Goal: Task Accomplishment & Management: Manage account settings

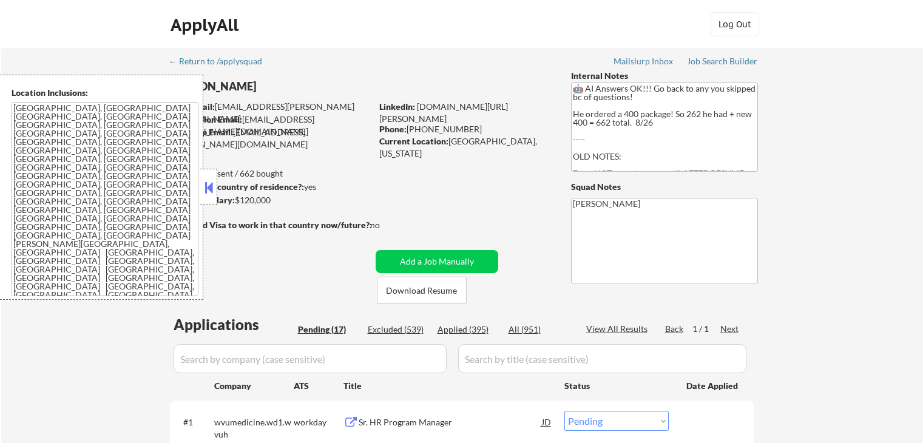
select select ""pending""
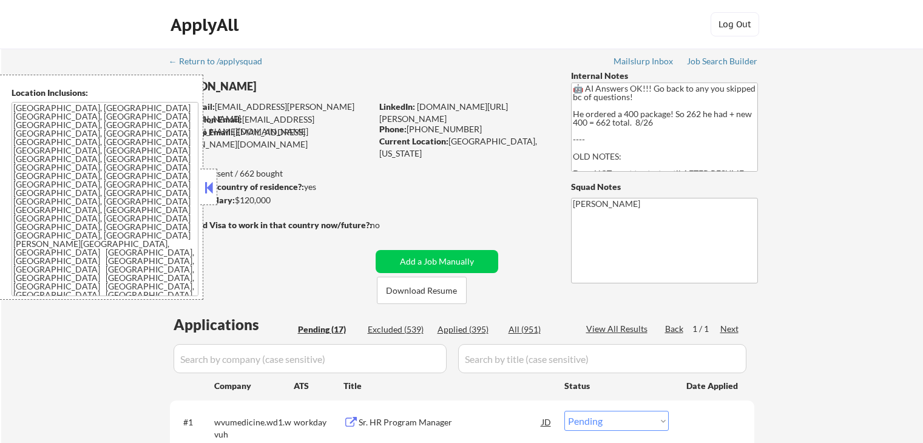
select select ""pending""
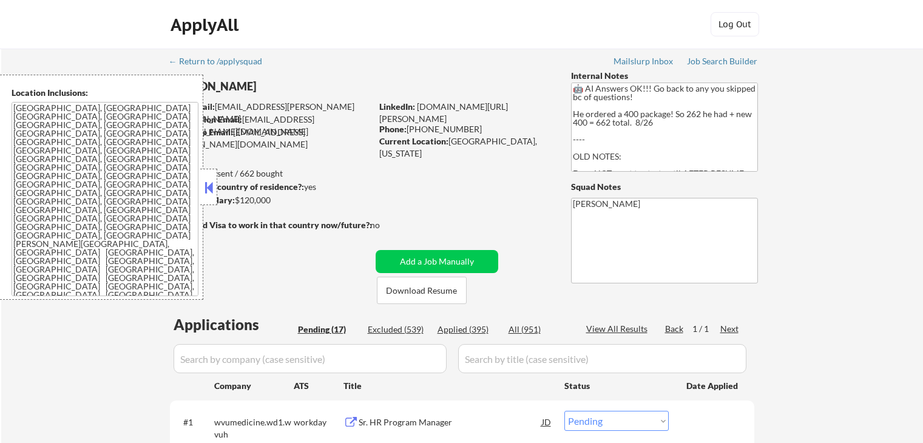
select select ""pending""
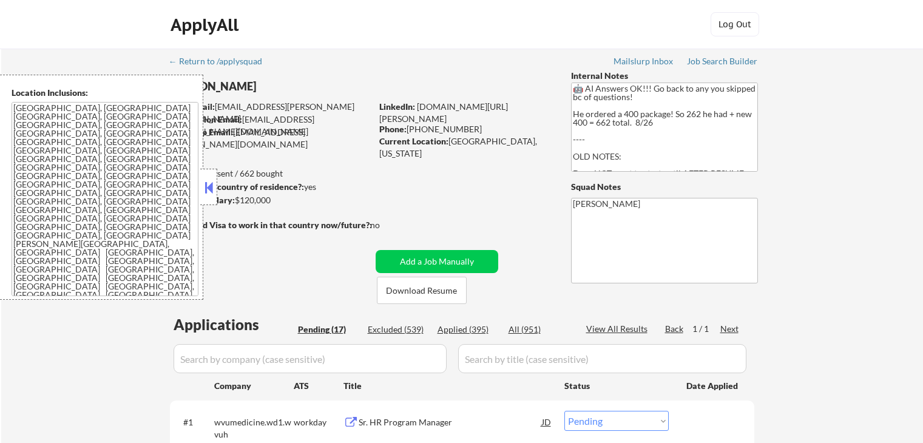
select select ""pending""
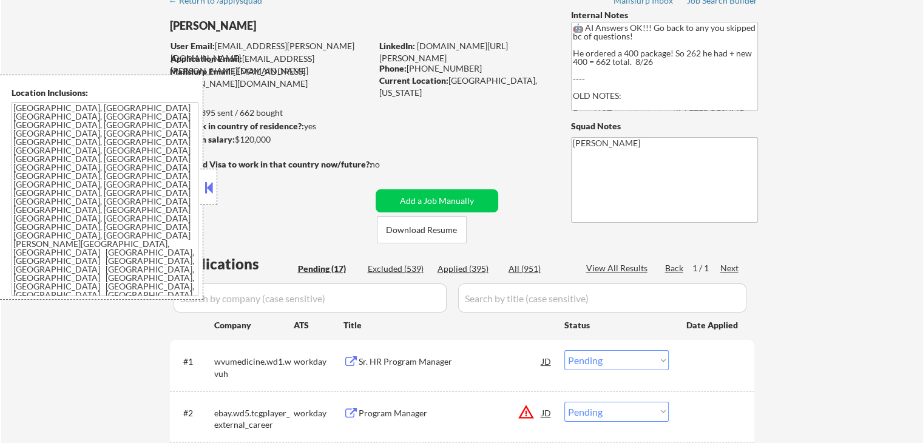
click at [204, 186] on button at bounding box center [208, 187] width 13 height 18
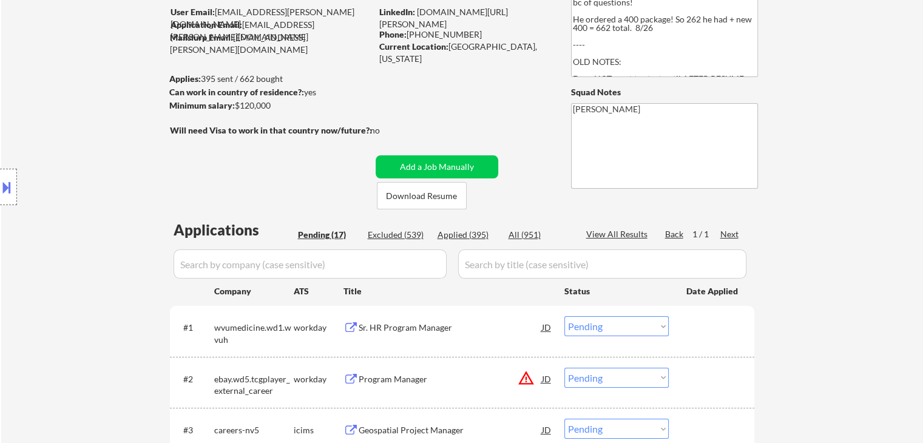
scroll to position [121, 0]
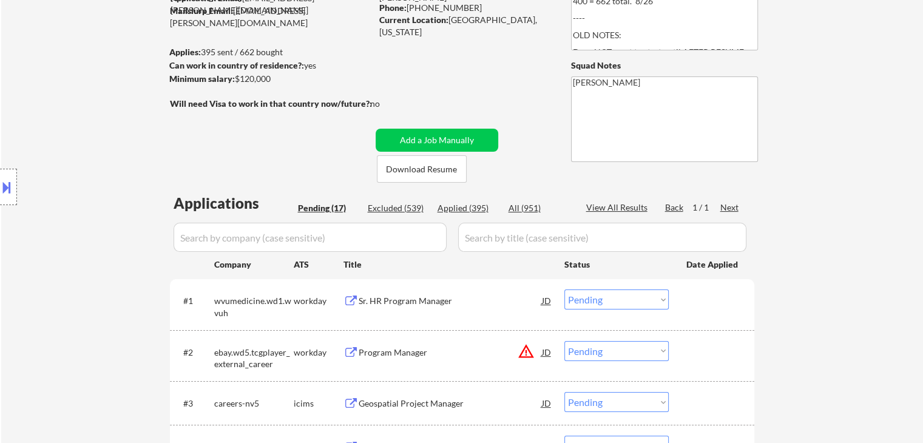
click at [76, 209] on div "Location Inclusions: [GEOGRAPHIC_DATA], [GEOGRAPHIC_DATA] [GEOGRAPHIC_DATA], [G…" at bounding box center [108, 187] width 217 height 225
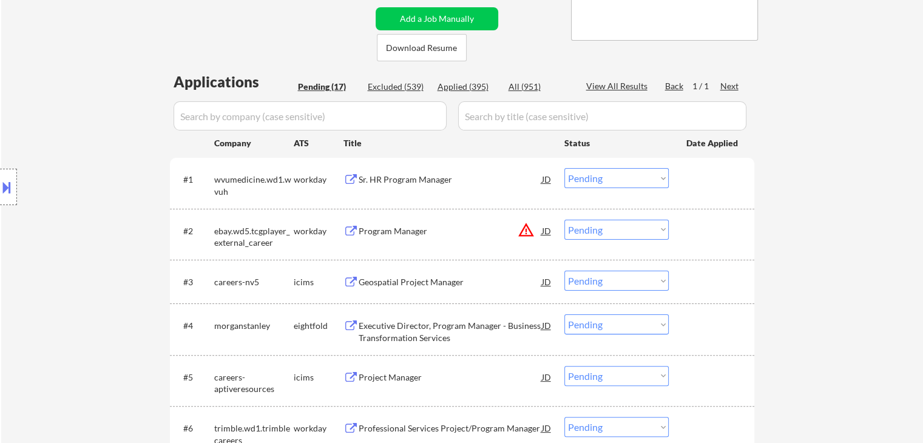
click at [76, 211] on div "Location Inclusions: [GEOGRAPHIC_DATA], [GEOGRAPHIC_DATA] [GEOGRAPHIC_DATA], [G…" at bounding box center [108, 187] width 217 height 225
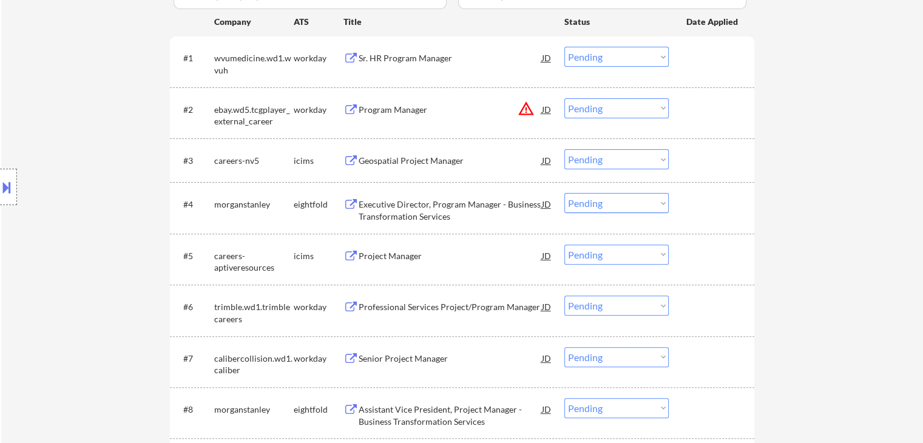
click at [76, 211] on div "Location Inclusions: [GEOGRAPHIC_DATA], [GEOGRAPHIC_DATA] [GEOGRAPHIC_DATA], [G…" at bounding box center [108, 187] width 217 height 225
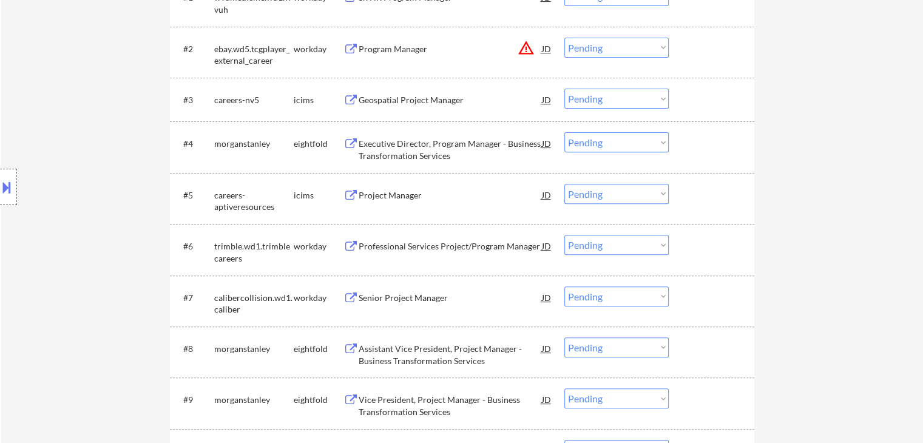
click at [76, 211] on div "Location Inclusions: [GEOGRAPHIC_DATA], [GEOGRAPHIC_DATA] [GEOGRAPHIC_DATA], [G…" at bounding box center [108, 187] width 217 height 225
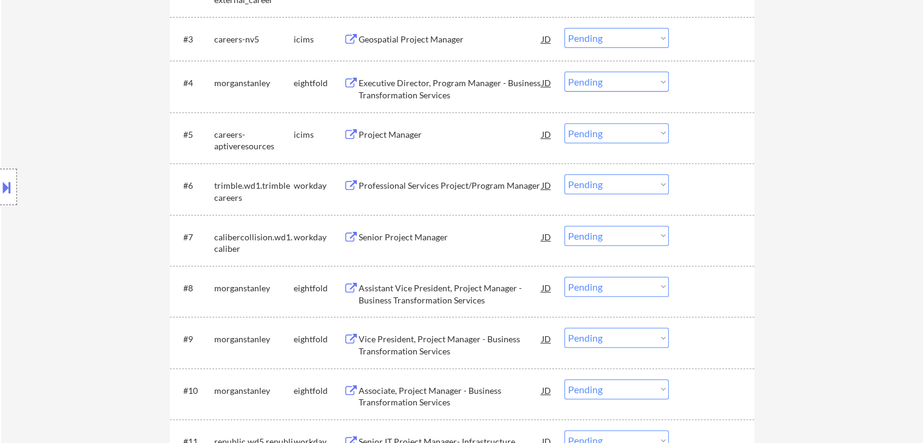
click at [76, 212] on div "Location Inclusions: [GEOGRAPHIC_DATA], [GEOGRAPHIC_DATA] [GEOGRAPHIC_DATA], [G…" at bounding box center [108, 187] width 217 height 225
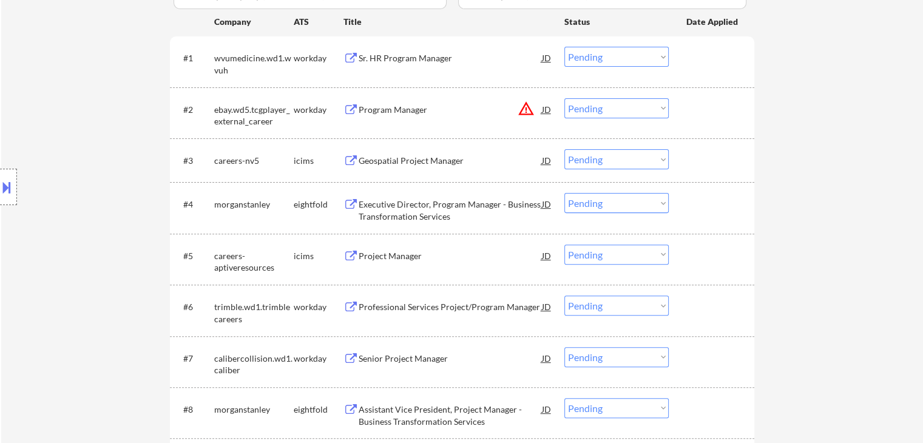
click at [75, 212] on div "Location Inclusions: [GEOGRAPHIC_DATA], [GEOGRAPHIC_DATA] [GEOGRAPHIC_DATA], [G…" at bounding box center [108, 187] width 217 height 225
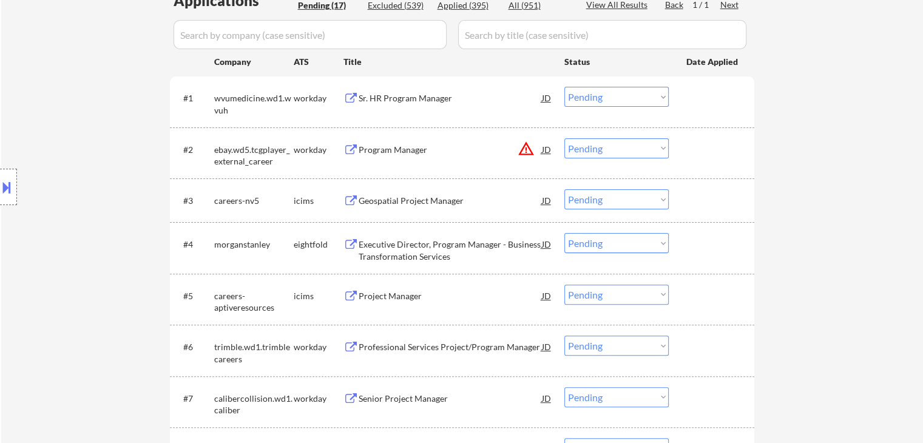
scroll to position [304, 0]
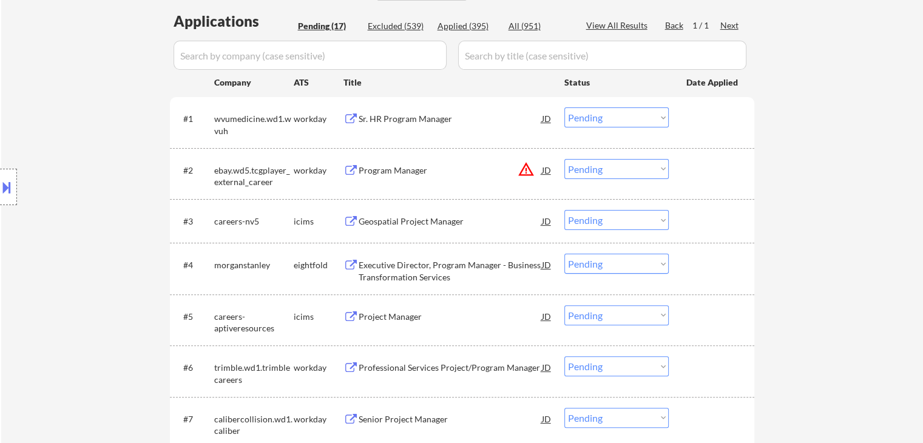
click at [75, 212] on div "Location Inclusions: [GEOGRAPHIC_DATA], [GEOGRAPHIC_DATA] [GEOGRAPHIC_DATA], [G…" at bounding box center [108, 187] width 217 height 225
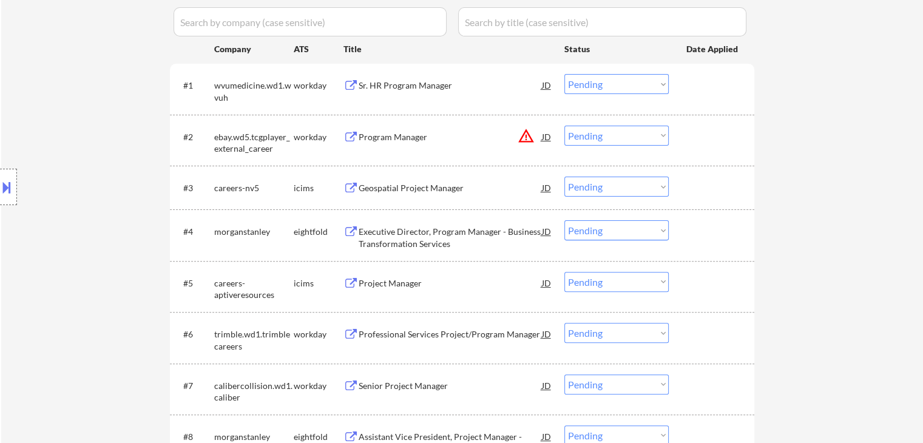
scroll to position [364, 0]
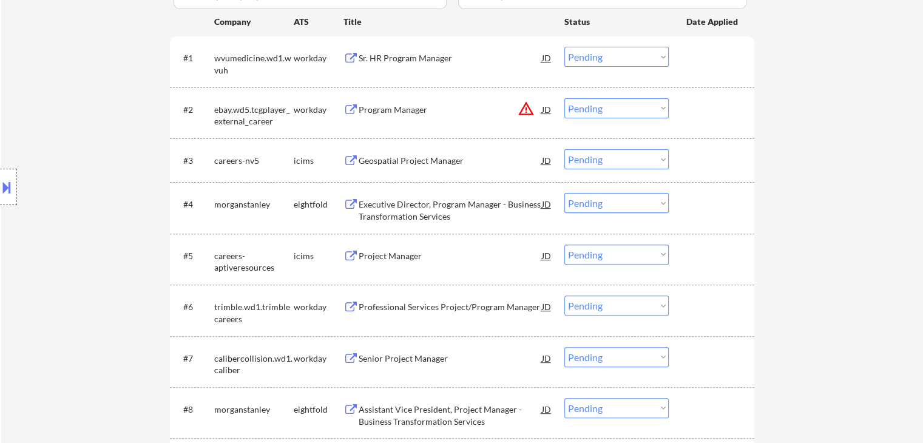
click at [75, 212] on div "Location Inclusions: [GEOGRAPHIC_DATA], [GEOGRAPHIC_DATA] [GEOGRAPHIC_DATA], [G…" at bounding box center [108, 187] width 217 height 225
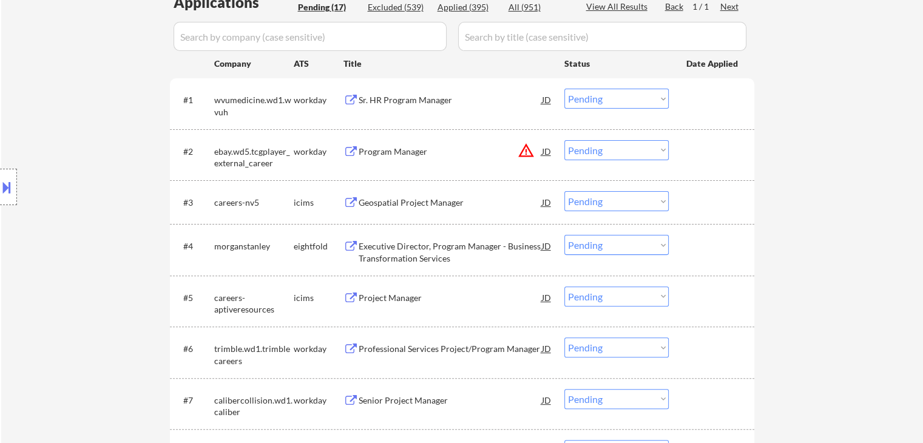
scroll to position [304, 0]
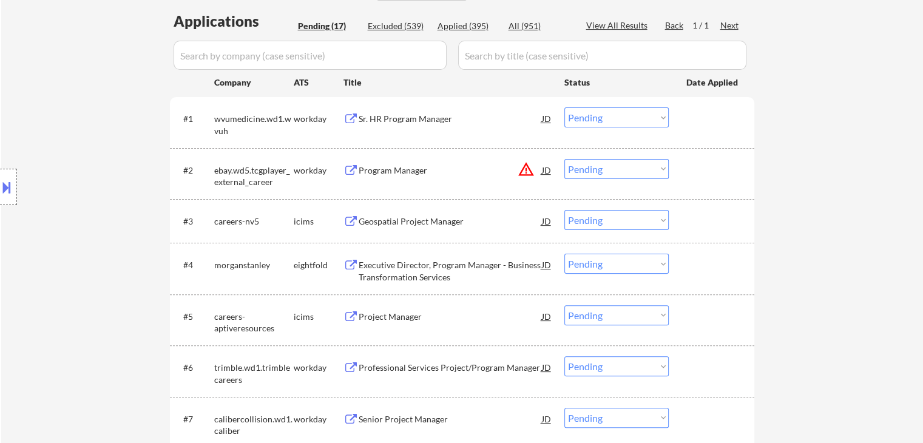
click at [75, 226] on div "Location Inclusions: [GEOGRAPHIC_DATA], [GEOGRAPHIC_DATA] [GEOGRAPHIC_DATA], [G…" at bounding box center [108, 187] width 217 height 225
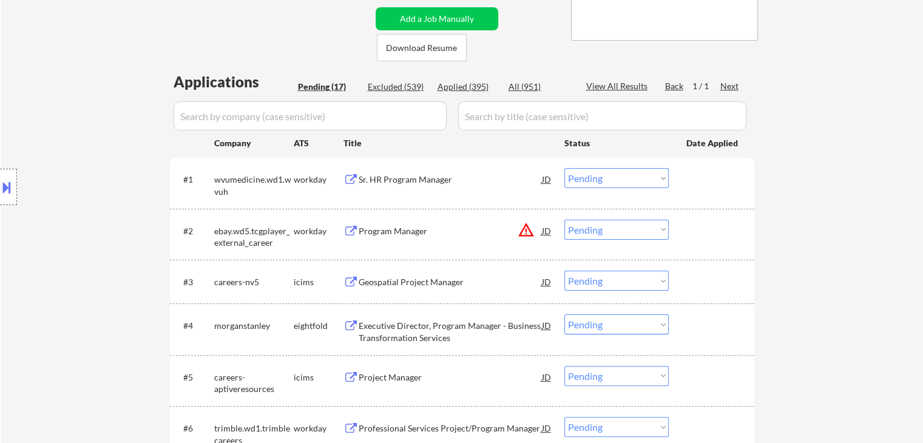
click at [75, 226] on div "Location Inclusions: [GEOGRAPHIC_DATA], [GEOGRAPHIC_DATA] [GEOGRAPHIC_DATA], [G…" at bounding box center [108, 187] width 217 height 225
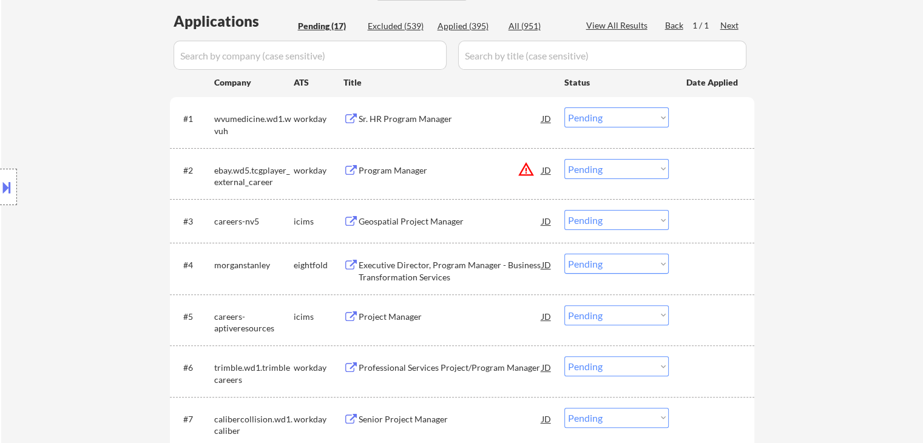
click at [75, 226] on div "Location Inclusions: [GEOGRAPHIC_DATA], [GEOGRAPHIC_DATA] [GEOGRAPHIC_DATA], [G…" at bounding box center [108, 187] width 217 height 225
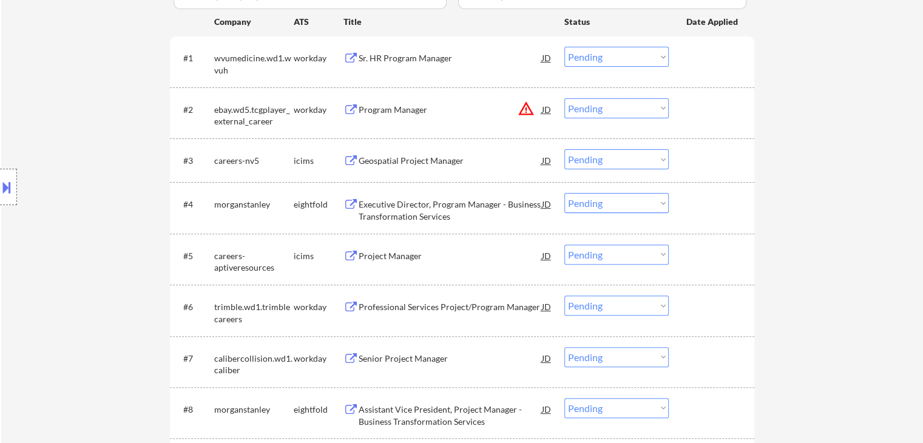
click at [75, 226] on div "Location Inclusions: [GEOGRAPHIC_DATA], [GEOGRAPHIC_DATA] [GEOGRAPHIC_DATA], [G…" at bounding box center [108, 187] width 217 height 225
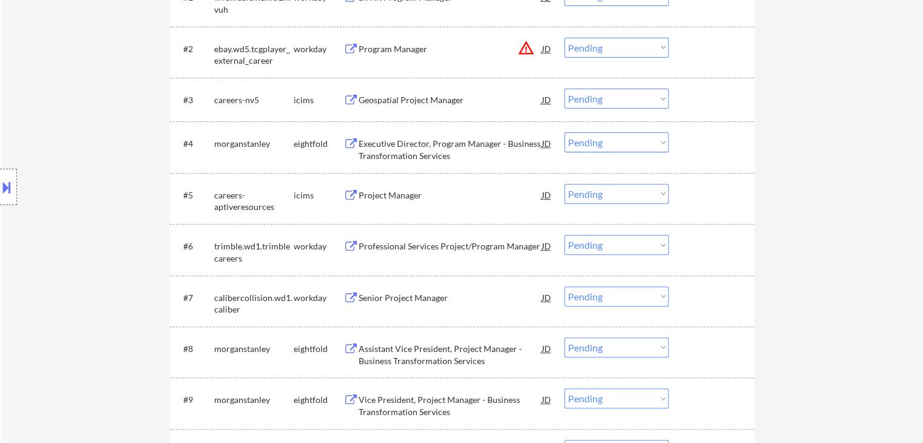
click at [75, 226] on div "Location Inclusions: [GEOGRAPHIC_DATA], [GEOGRAPHIC_DATA] [GEOGRAPHIC_DATA], [G…" at bounding box center [108, 187] width 217 height 225
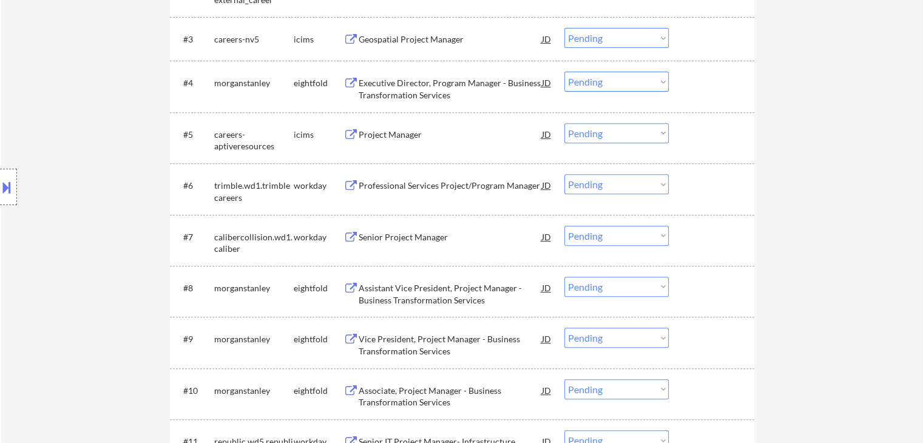
click at [75, 226] on div "Location Inclusions: [GEOGRAPHIC_DATA], [GEOGRAPHIC_DATA] [GEOGRAPHIC_DATA], [G…" at bounding box center [108, 187] width 217 height 225
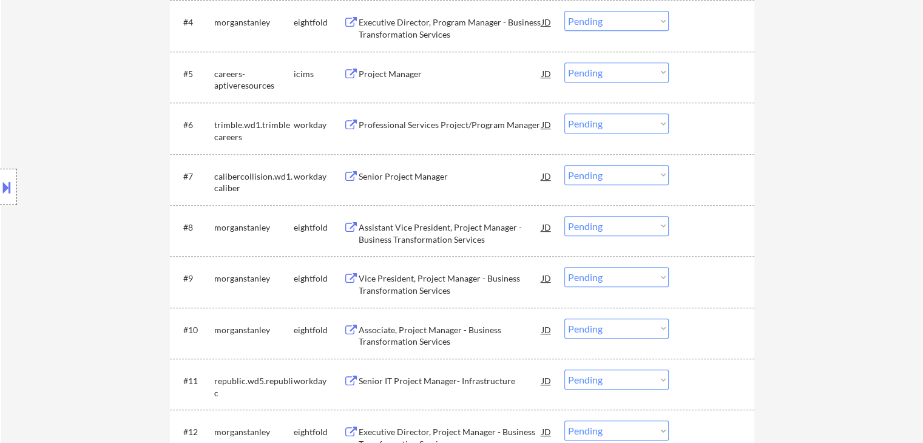
click at [75, 226] on div "Location Inclusions: [GEOGRAPHIC_DATA], [GEOGRAPHIC_DATA] [GEOGRAPHIC_DATA], [G…" at bounding box center [108, 187] width 217 height 225
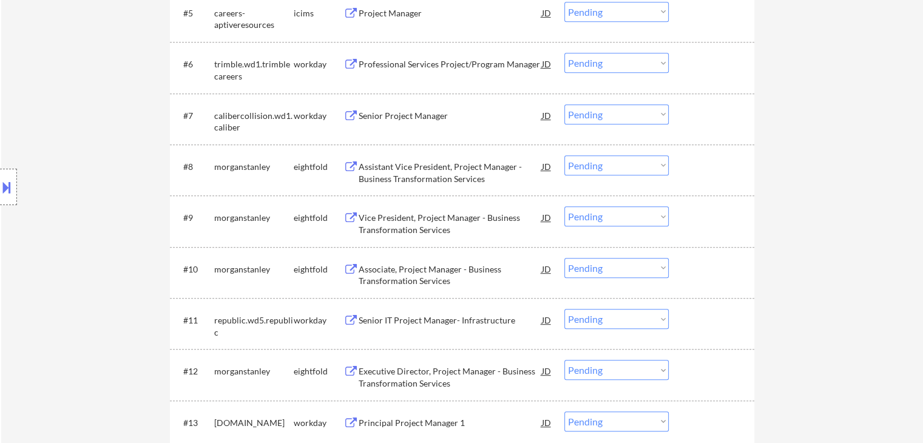
click at [75, 226] on div "Location Inclusions: [GEOGRAPHIC_DATA], [GEOGRAPHIC_DATA] [GEOGRAPHIC_DATA], [G…" at bounding box center [108, 187] width 217 height 225
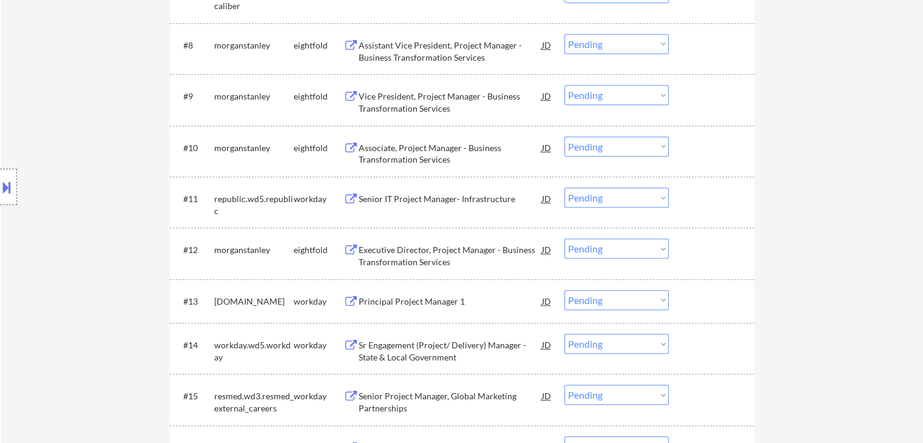
click at [75, 225] on div "Location Inclusions: [GEOGRAPHIC_DATA], [GEOGRAPHIC_DATA] [GEOGRAPHIC_DATA], [G…" at bounding box center [108, 187] width 217 height 225
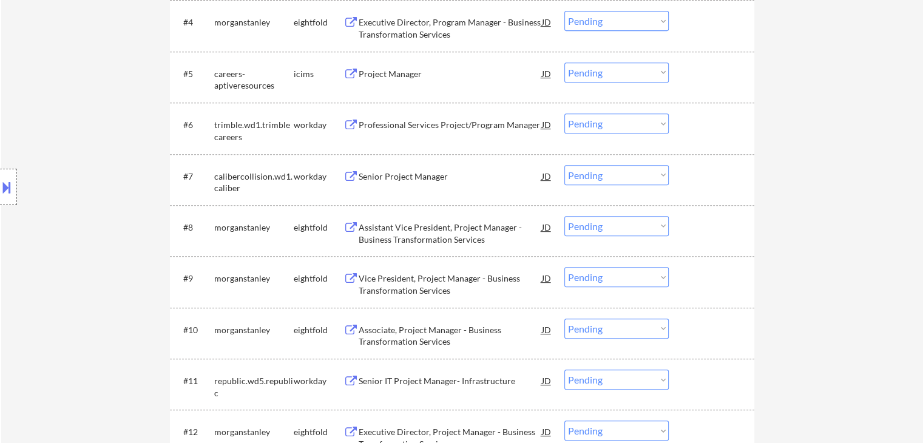
scroll to position [546, 0]
click at [73, 223] on div "Location Inclusions: [GEOGRAPHIC_DATA], [GEOGRAPHIC_DATA] [GEOGRAPHIC_DATA], [G…" at bounding box center [108, 187] width 217 height 225
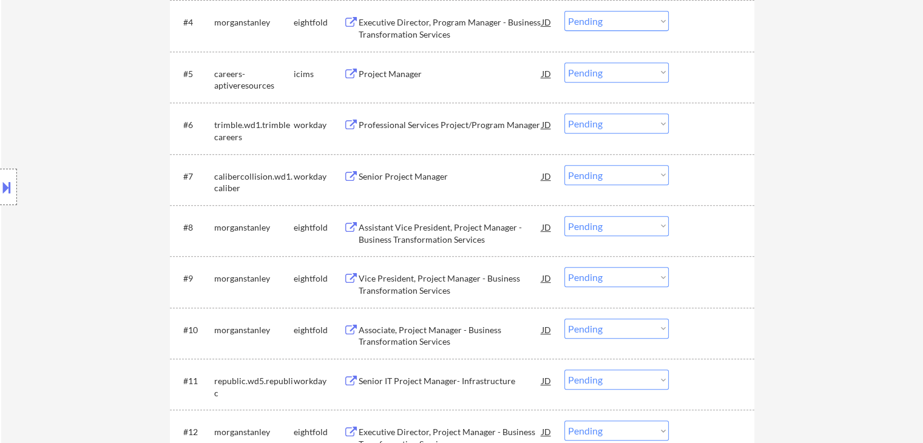
click at [73, 223] on div "Location Inclusions: [GEOGRAPHIC_DATA], [GEOGRAPHIC_DATA] [GEOGRAPHIC_DATA], [G…" at bounding box center [108, 187] width 217 height 225
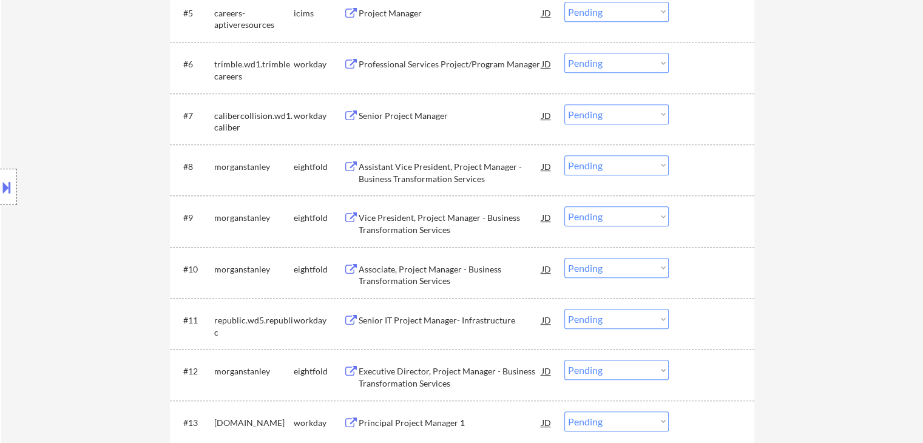
click at [68, 241] on div "Location Inclusions: [GEOGRAPHIC_DATA], [GEOGRAPHIC_DATA] [GEOGRAPHIC_DATA], [G…" at bounding box center [108, 187] width 217 height 225
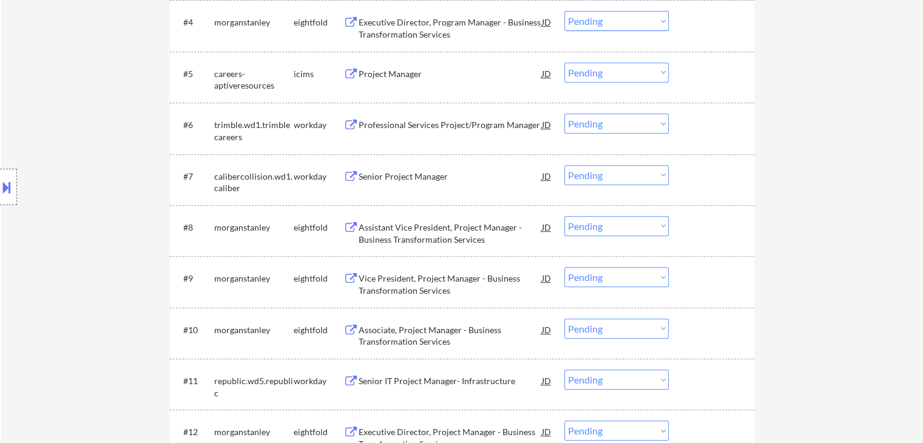
click at [66, 236] on div "Location Inclusions: [GEOGRAPHIC_DATA], [GEOGRAPHIC_DATA] [GEOGRAPHIC_DATA], [G…" at bounding box center [108, 187] width 217 height 225
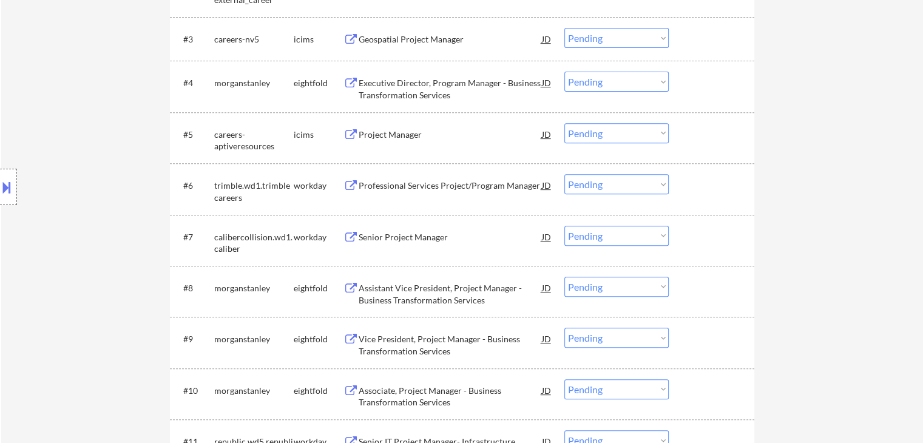
click at [66, 236] on div "Location Inclusions: [GEOGRAPHIC_DATA], [GEOGRAPHIC_DATA] [GEOGRAPHIC_DATA], [G…" at bounding box center [108, 187] width 217 height 225
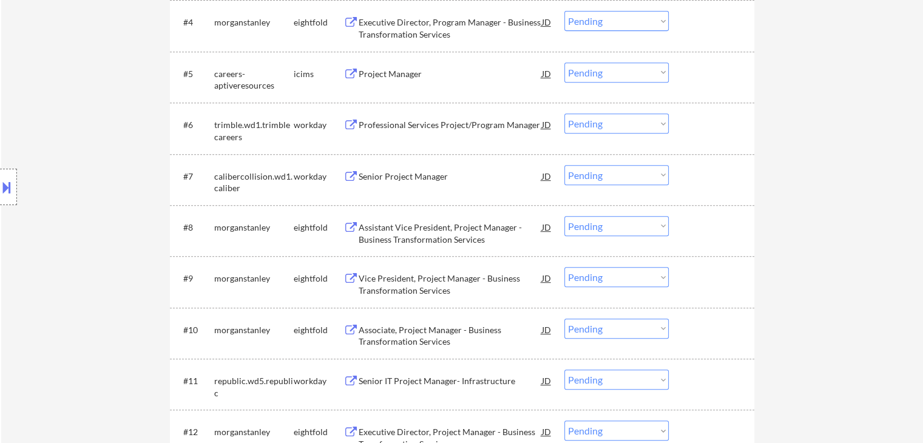
click at [66, 236] on div "Location Inclusions: [GEOGRAPHIC_DATA], [GEOGRAPHIC_DATA] [GEOGRAPHIC_DATA], [G…" at bounding box center [108, 187] width 217 height 225
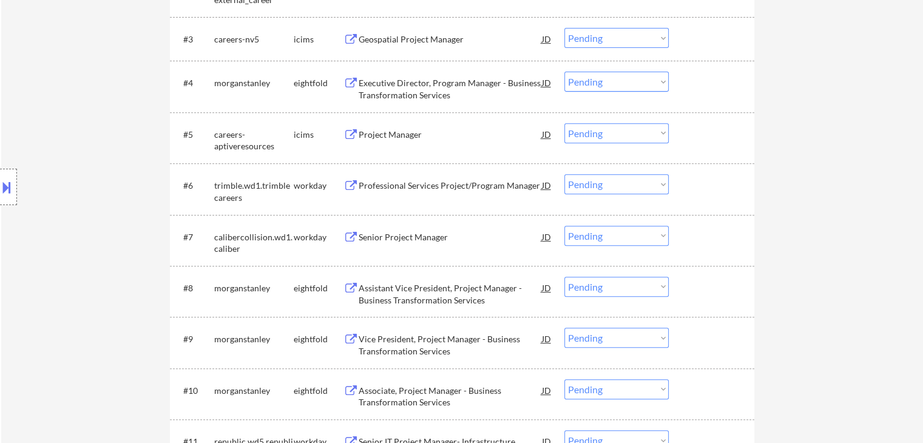
click at [66, 236] on div "Location Inclusions: [GEOGRAPHIC_DATA], [GEOGRAPHIC_DATA] [GEOGRAPHIC_DATA], [G…" at bounding box center [108, 187] width 217 height 225
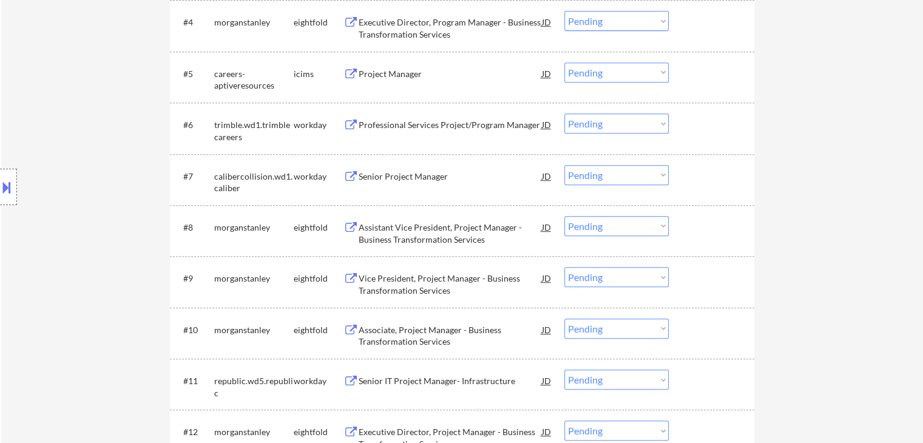
click at [66, 236] on div "Location Inclusions: [GEOGRAPHIC_DATA], [GEOGRAPHIC_DATA] [GEOGRAPHIC_DATA], [G…" at bounding box center [108, 187] width 217 height 225
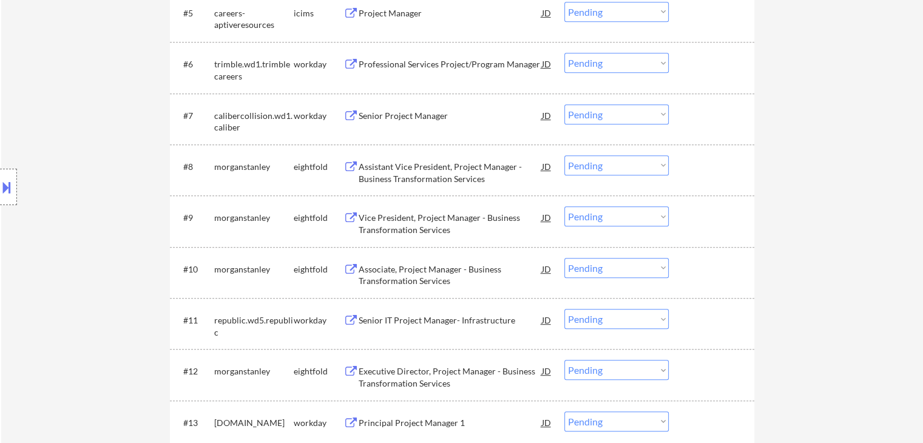
click at [66, 236] on div "Location Inclusions: [GEOGRAPHIC_DATA], [GEOGRAPHIC_DATA] [GEOGRAPHIC_DATA], [G…" at bounding box center [108, 187] width 217 height 225
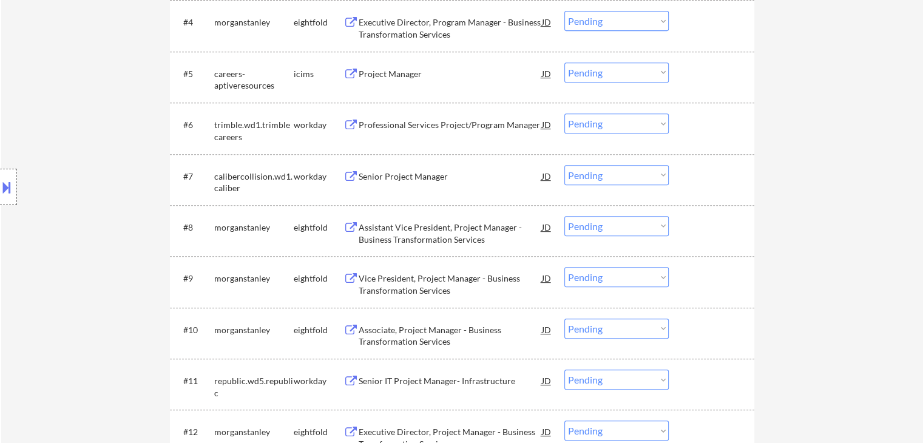
click at [66, 236] on div "Location Inclusions: [GEOGRAPHIC_DATA], [GEOGRAPHIC_DATA] [GEOGRAPHIC_DATA], [G…" at bounding box center [108, 187] width 217 height 225
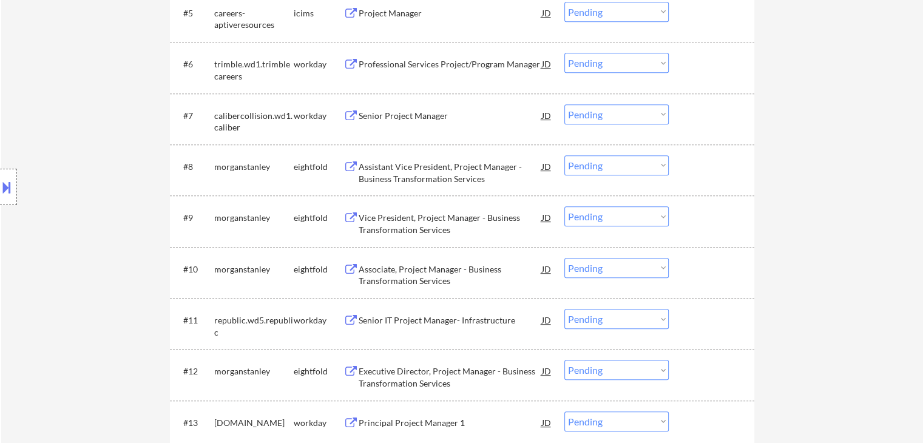
click at [66, 236] on div "Location Inclusions: [GEOGRAPHIC_DATA], [GEOGRAPHIC_DATA] [GEOGRAPHIC_DATA], [G…" at bounding box center [108, 187] width 217 height 225
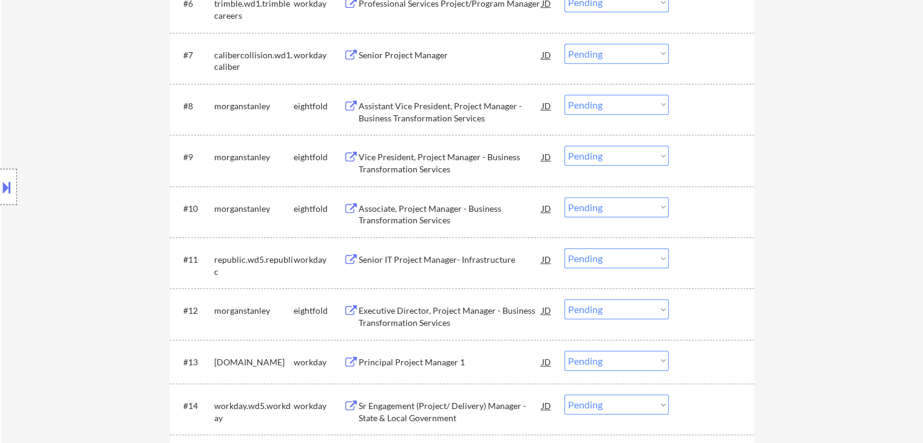
click at [66, 236] on div "Location Inclusions: [GEOGRAPHIC_DATA], [GEOGRAPHIC_DATA] [GEOGRAPHIC_DATA], [G…" at bounding box center [108, 187] width 217 height 225
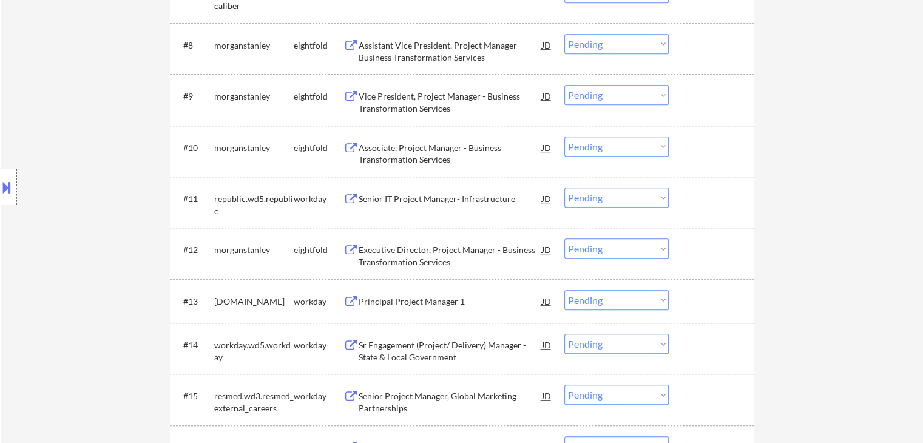
click at [66, 235] on div "Location Inclusions: [GEOGRAPHIC_DATA], [GEOGRAPHIC_DATA] [GEOGRAPHIC_DATA], [G…" at bounding box center [108, 187] width 217 height 225
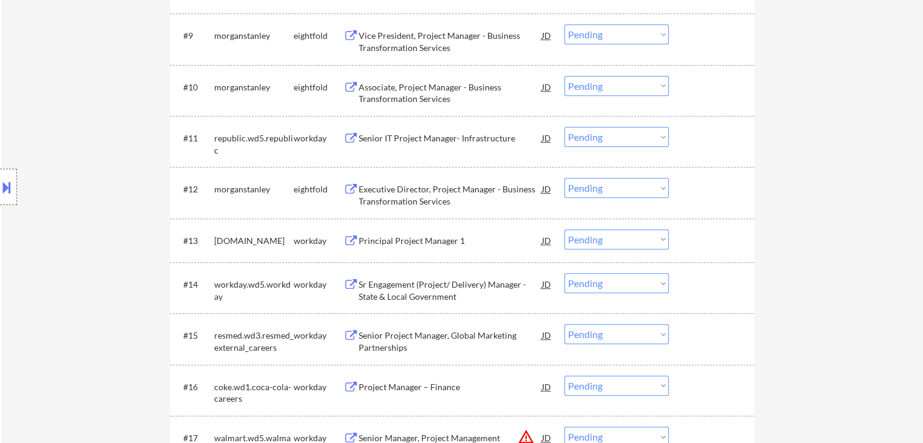
click at [65, 235] on div "Location Inclusions: [GEOGRAPHIC_DATA], [GEOGRAPHIC_DATA] [GEOGRAPHIC_DATA], [G…" at bounding box center [108, 187] width 217 height 225
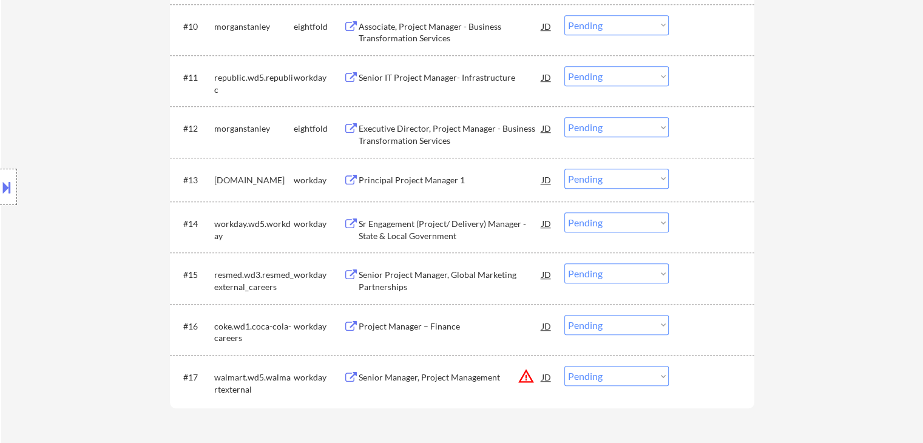
click at [65, 235] on div "Location Inclusions: [GEOGRAPHIC_DATA], [GEOGRAPHIC_DATA] [GEOGRAPHIC_DATA], [G…" at bounding box center [108, 187] width 217 height 225
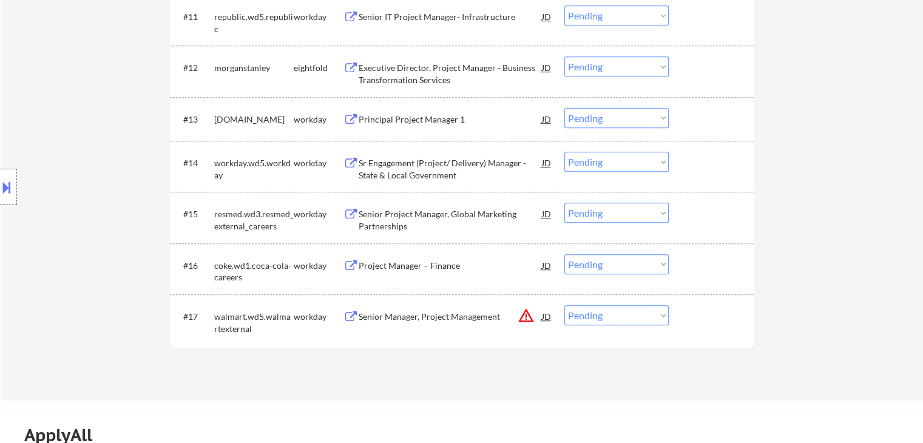
click at [65, 235] on div "Location Inclusions: [GEOGRAPHIC_DATA], [GEOGRAPHIC_DATA] [GEOGRAPHIC_DATA], [G…" at bounding box center [108, 187] width 217 height 225
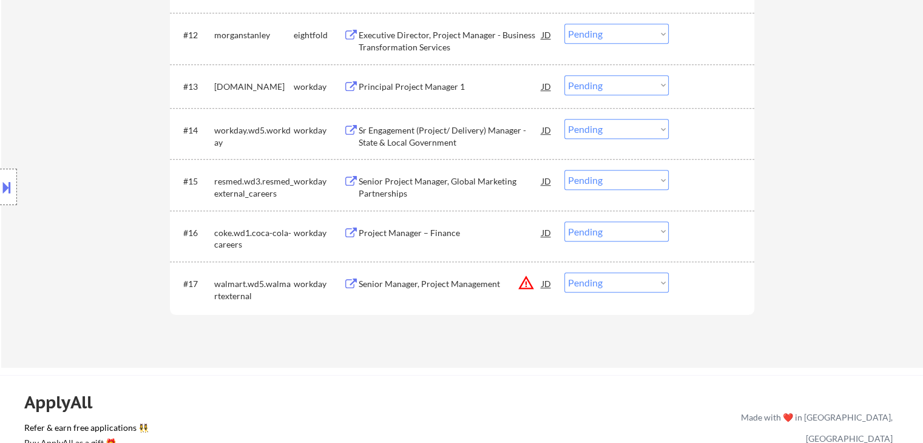
scroll to position [971, 0]
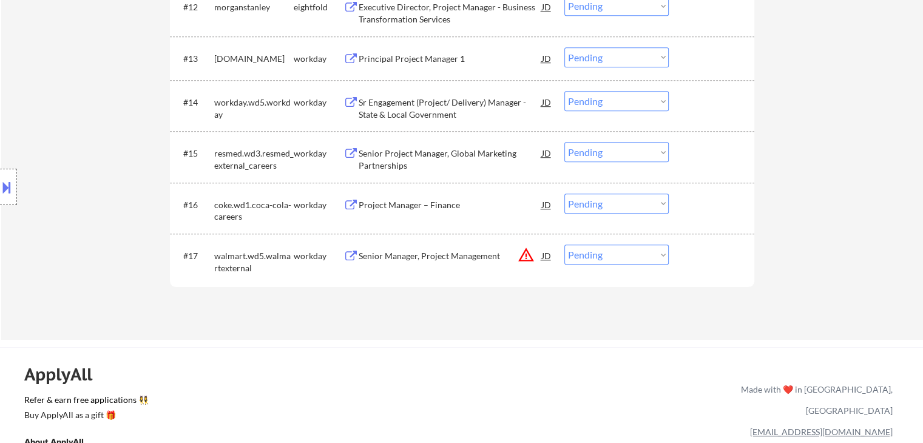
click at [65, 235] on div "Location Inclusions: [GEOGRAPHIC_DATA], [GEOGRAPHIC_DATA] [GEOGRAPHIC_DATA], [G…" at bounding box center [108, 187] width 217 height 225
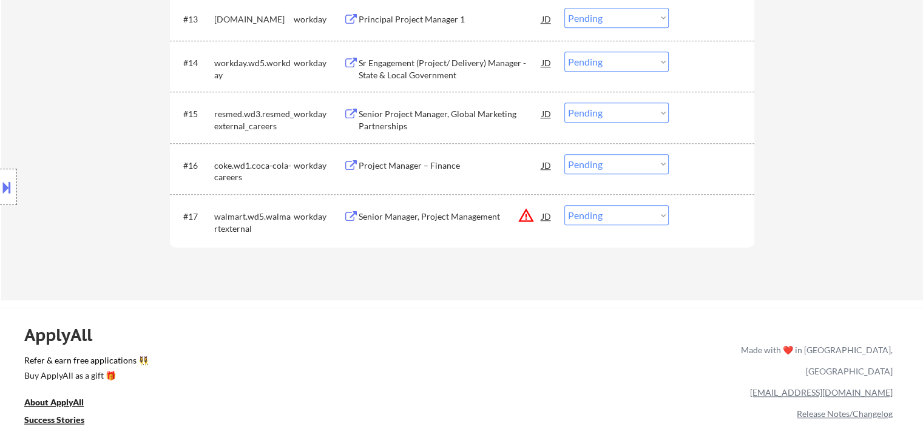
scroll to position [1032, 0]
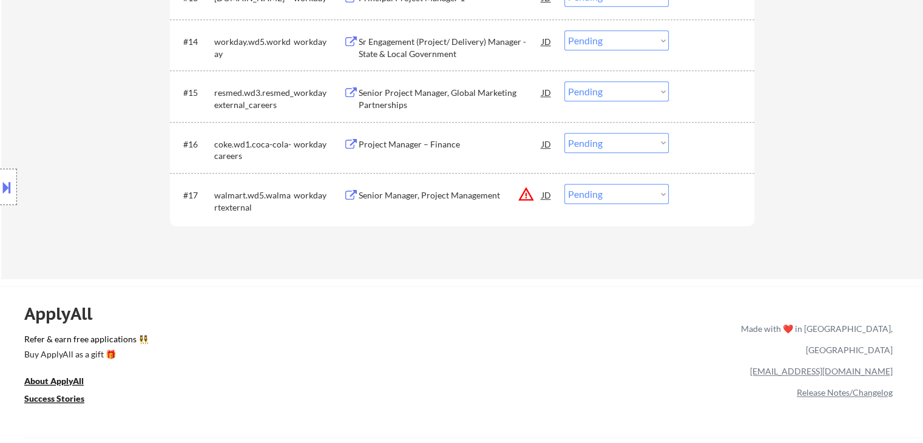
click at [65, 235] on div "Location Inclusions: [GEOGRAPHIC_DATA], [GEOGRAPHIC_DATA] [GEOGRAPHIC_DATA], [G…" at bounding box center [108, 187] width 217 height 225
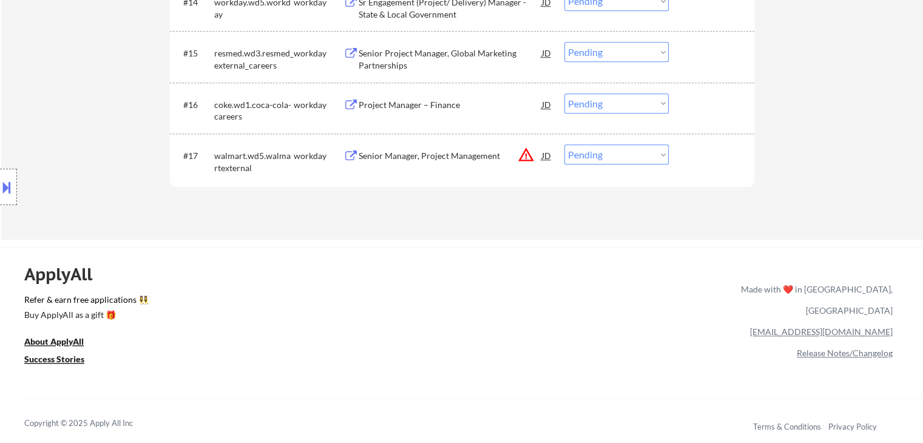
scroll to position [1093, 0]
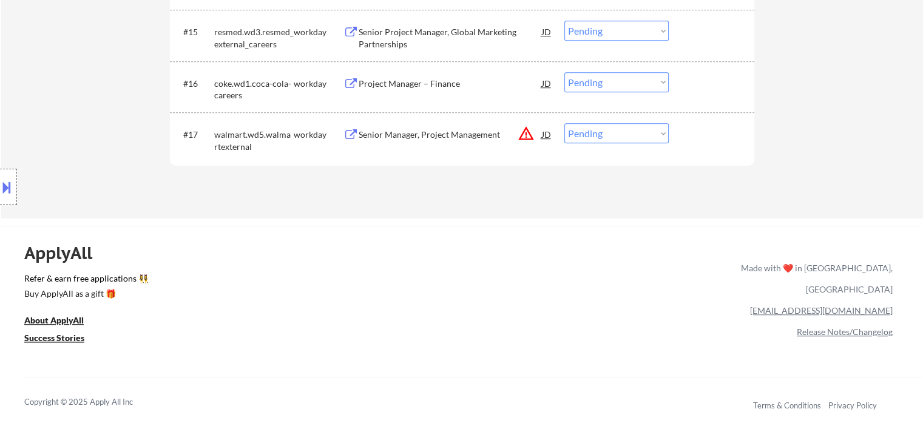
click at [65, 235] on div "Location Inclusions: [GEOGRAPHIC_DATA], [GEOGRAPHIC_DATA] [GEOGRAPHIC_DATA], [G…" at bounding box center [108, 187] width 217 height 225
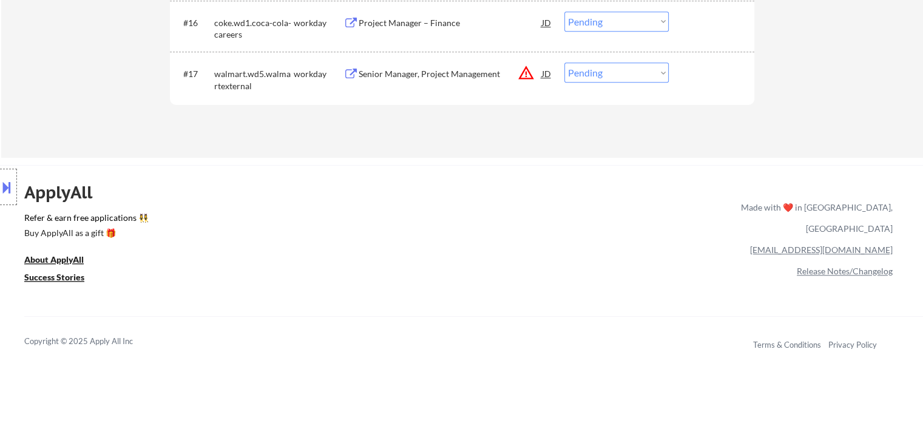
click at [65, 235] on div "Location Inclusions: [GEOGRAPHIC_DATA], [GEOGRAPHIC_DATA] [GEOGRAPHIC_DATA], [G…" at bounding box center [108, 187] width 217 height 225
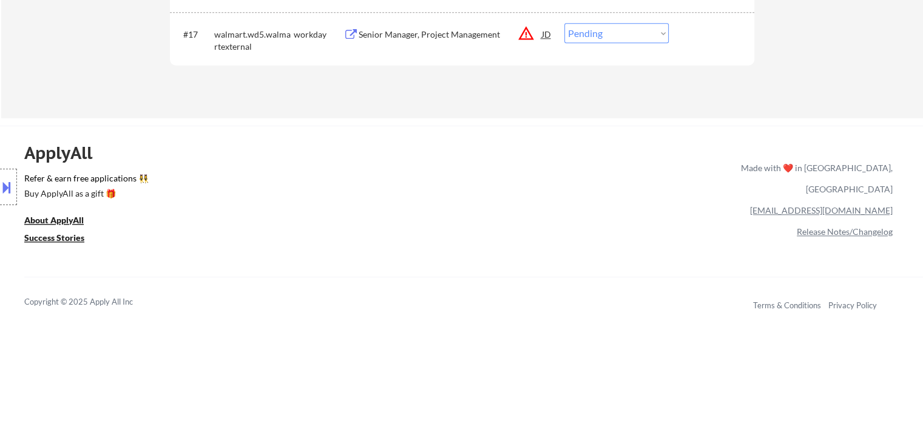
scroll to position [1214, 0]
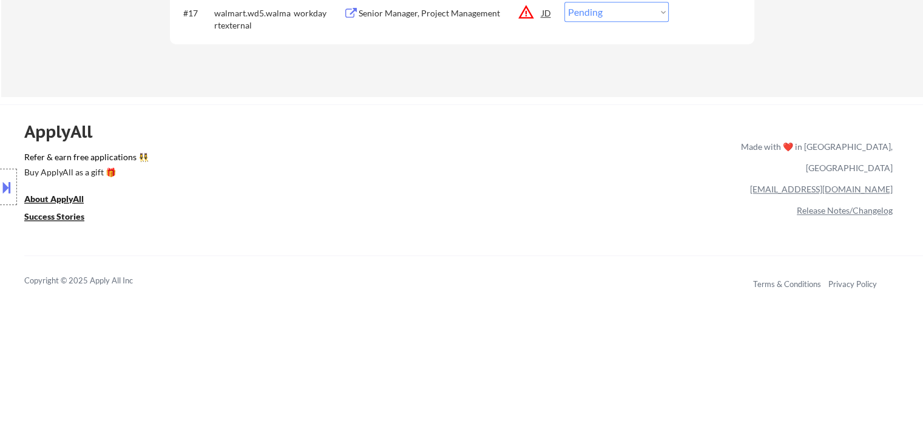
click at [65, 235] on div "Location Inclusions: [GEOGRAPHIC_DATA], [GEOGRAPHIC_DATA] [GEOGRAPHIC_DATA], [G…" at bounding box center [108, 187] width 217 height 225
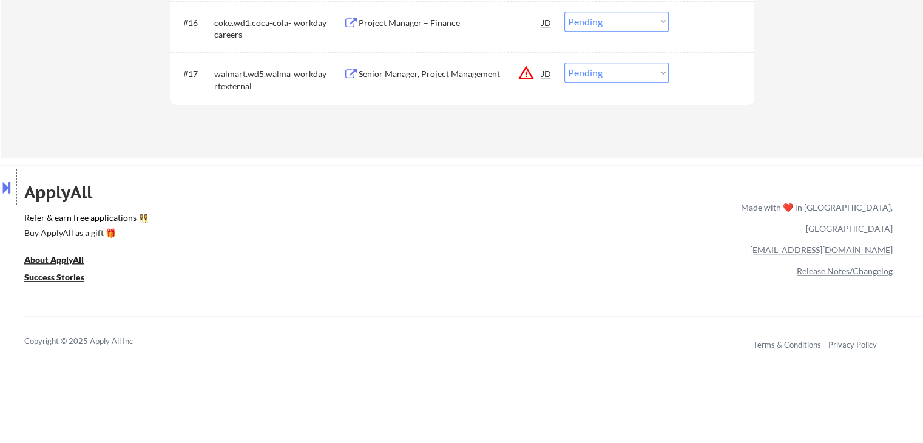
click at [65, 235] on div "Location Inclusions: [GEOGRAPHIC_DATA], [GEOGRAPHIC_DATA] [GEOGRAPHIC_DATA], [G…" at bounding box center [108, 187] width 217 height 225
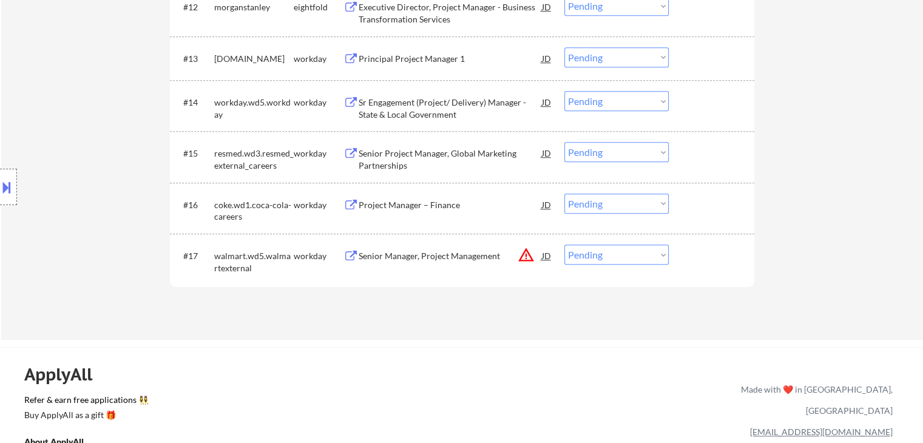
click at [80, 187] on div "Location Inclusions: [GEOGRAPHIC_DATA], [GEOGRAPHIC_DATA] [GEOGRAPHIC_DATA], [G…" at bounding box center [108, 187] width 217 height 225
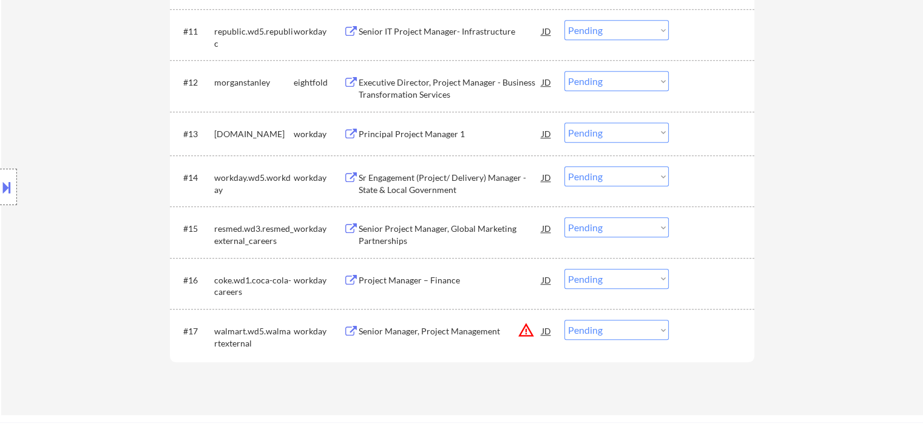
scroll to position [850, 0]
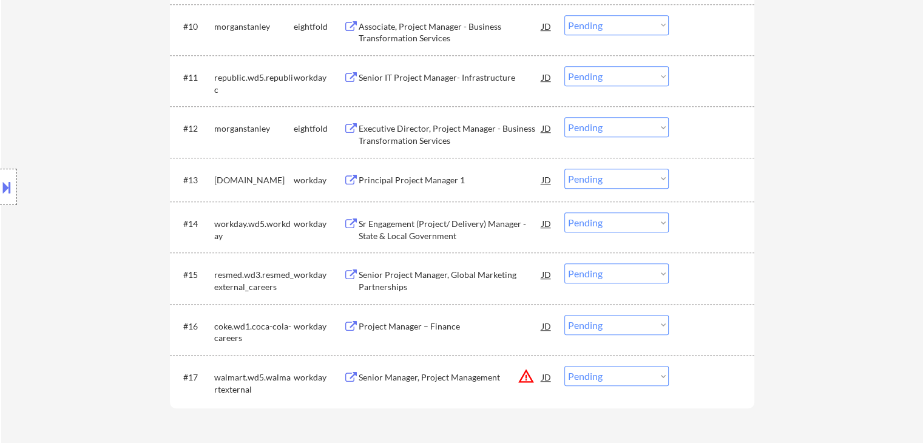
click at [80, 187] on div "Location Inclusions: [GEOGRAPHIC_DATA], [GEOGRAPHIC_DATA] [GEOGRAPHIC_DATA], [G…" at bounding box center [108, 187] width 217 height 225
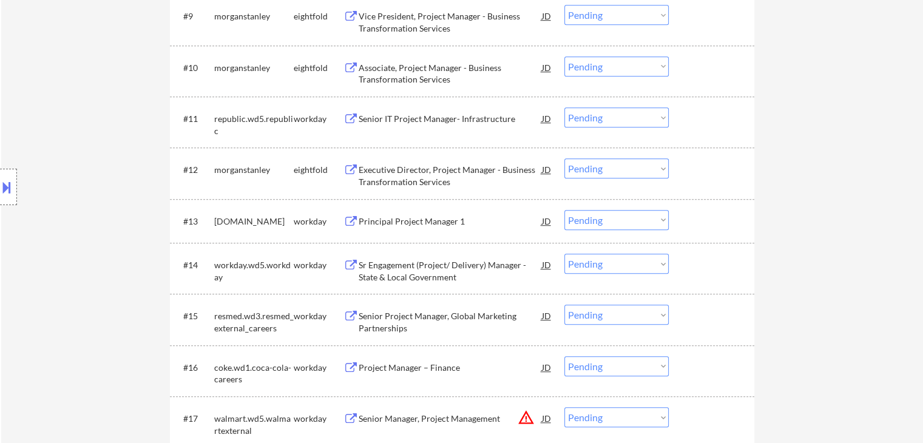
scroll to position [789, 0]
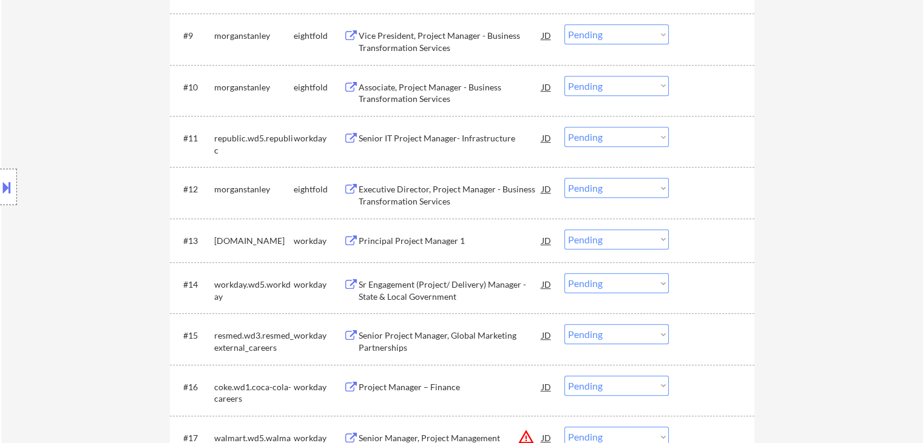
click at [80, 187] on div "Location Inclusions: [GEOGRAPHIC_DATA], [GEOGRAPHIC_DATA] [GEOGRAPHIC_DATA], [G…" at bounding box center [108, 187] width 217 height 225
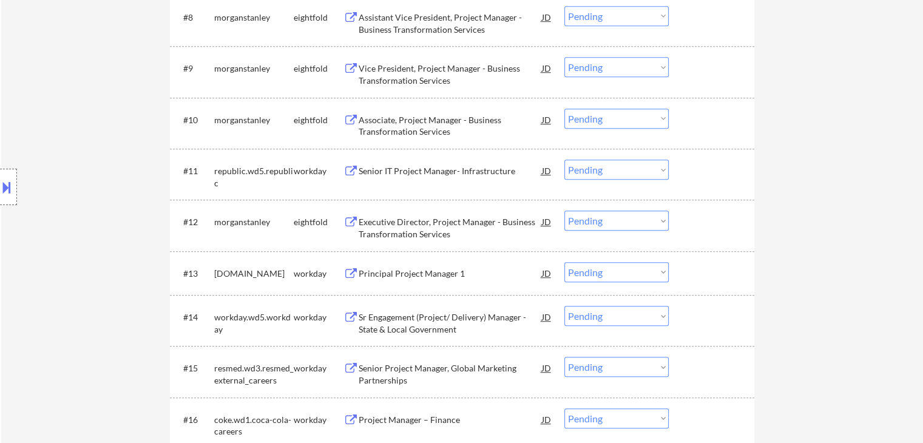
scroll to position [729, 0]
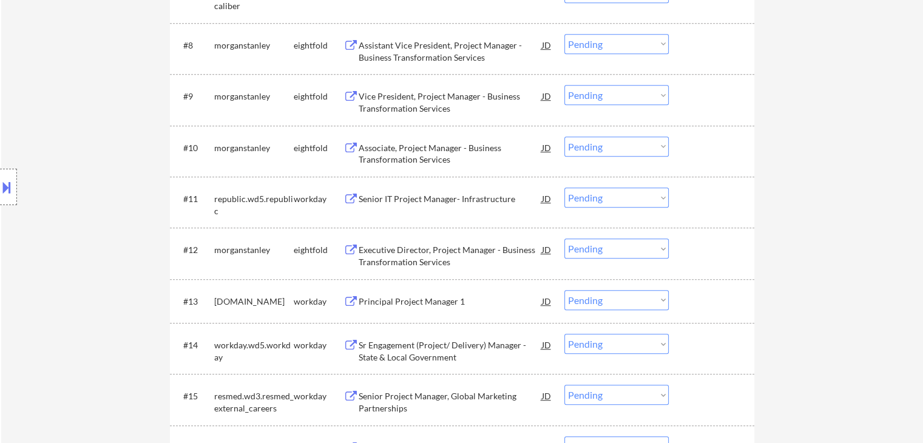
click at [80, 187] on div "Location Inclusions: [GEOGRAPHIC_DATA], [GEOGRAPHIC_DATA] [GEOGRAPHIC_DATA], [G…" at bounding box center [108, 187] width 217 height 225
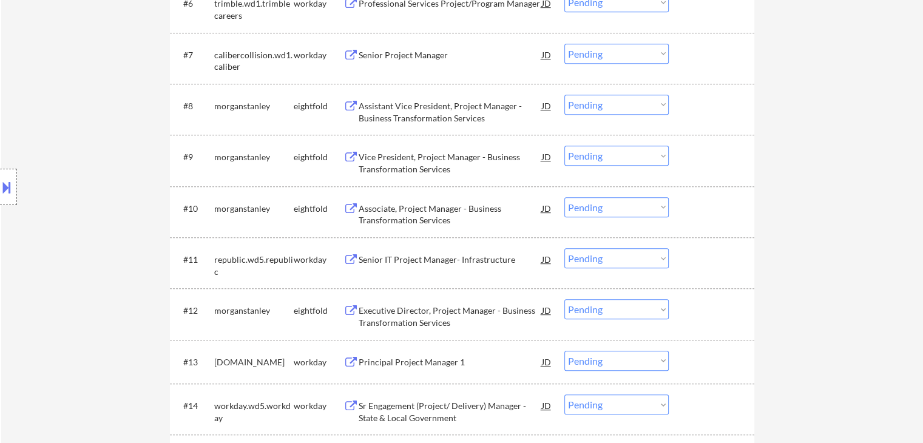
click at [80, 187] on div "Location Inclusions: [GEOGRAPHIC_DATA], [GEOGRAPHIC_DATA] [GEOGRAPHIC_DATA], [G…" at bounding box center [108, 187] width 217 height 225
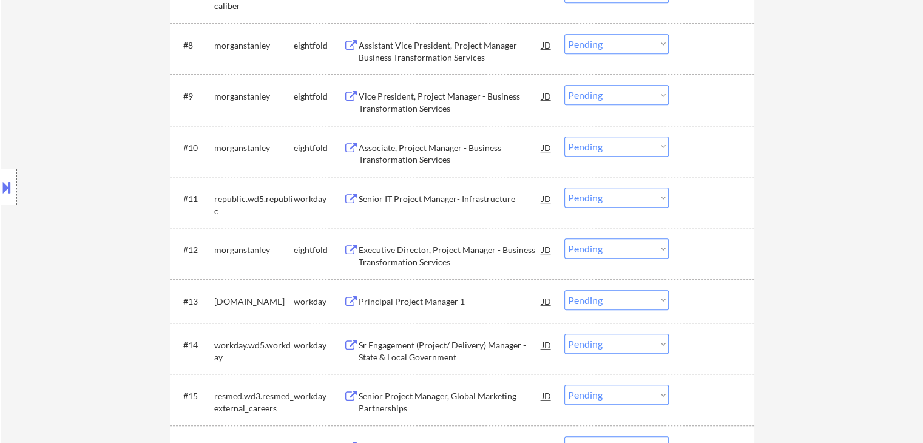
click at [80, 187] on div "Location Inclusions: [GEOGRAPHIC_DATA], [GEOGRAPHIC_DATA] [GEOGRAPHIC_DATA], [G…" at bounding box center [108, 187] width 217 height 225
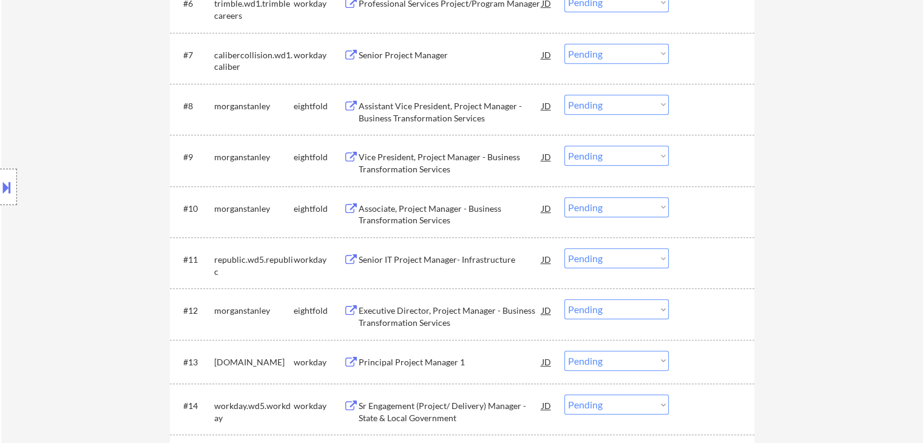
click at [80, 187] on div "Location Inclusions: [GEOGRAPHIC_DATA], [GEOGRAPHIC_DATA] [GEOGRAPHIC_DATA], [G…" at bounding box center [108, 187] width 217 height 225
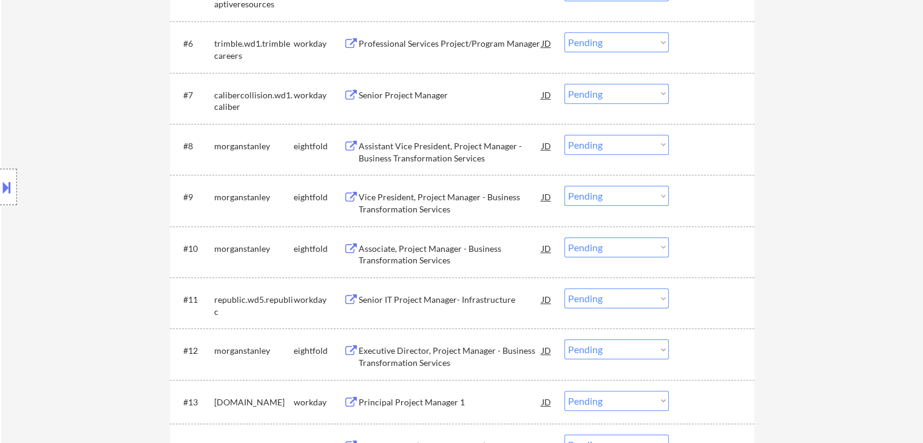
scroll to position [607, 0]
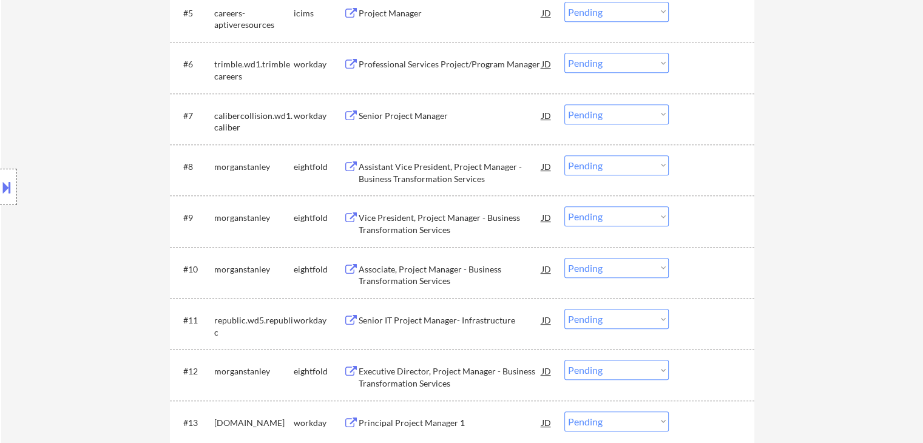
click at [80, 187] on div "Location Inclusions: [GEOGRAPHIC_DATA], [GEOGRAPHIC_DATA] [GEOGRAPHIC_DATA], [G…" at bounding box center [108, 187] width 217 height 225
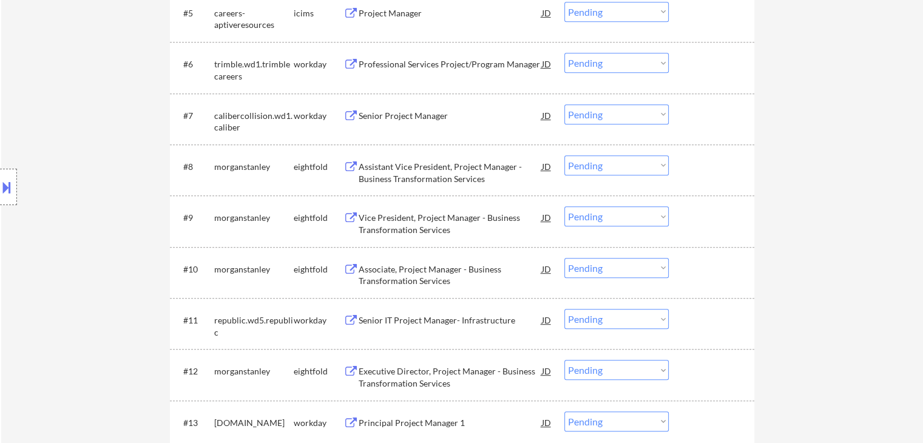
click at [80, 187] on div "Location Inclusions: [GEOGRAPHIC_DATA], [GEOGRAPHIC_DATA] [GEOGRAPHIC_DATA], [G…" at bounding box center [108, 187] width 217 height 225
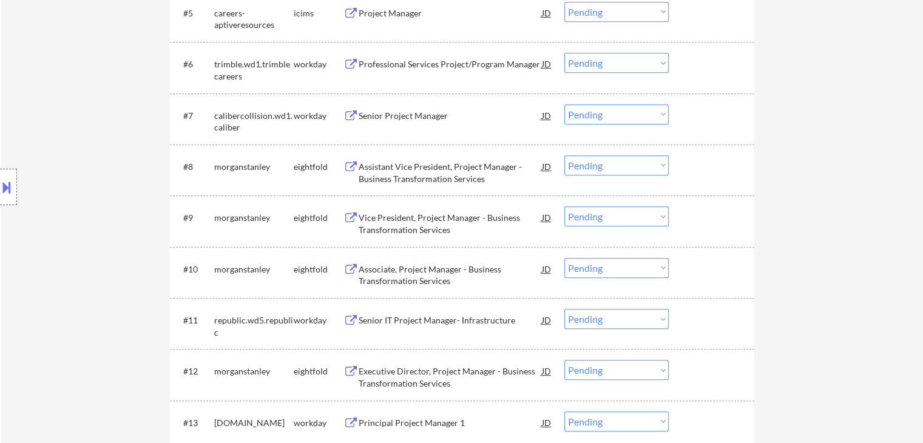
click at [80, 187] on div "Location Inclusions: [GEOGRAPHIC_DATA], [GEOGRAPHIC_DATA] [GEOGRAPHIC_DATA], [G…" at bounding box center [108, 187] width 217 height 225
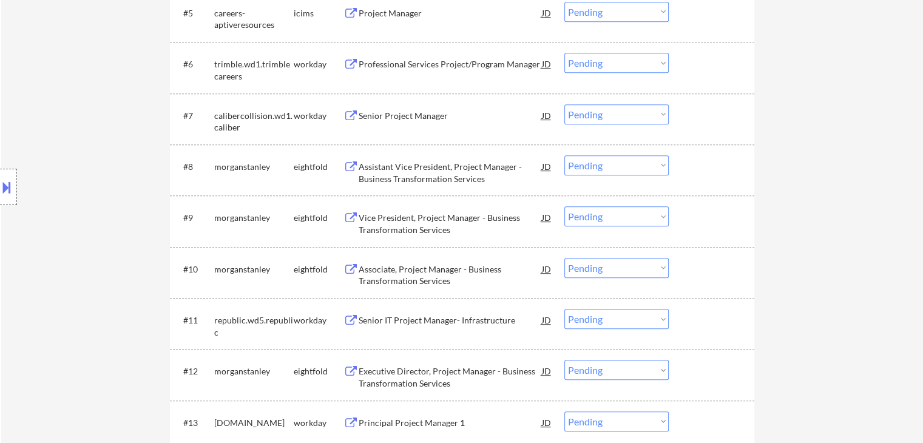
click at [80, 187] on div "Location Inclusions: [GEOGRAPHIC_DATA], [GEOGRAPHIC_DATA] [GEOGRAPHIC_DATA], [G…" at bounding box center [108, 187] width 217 height 225
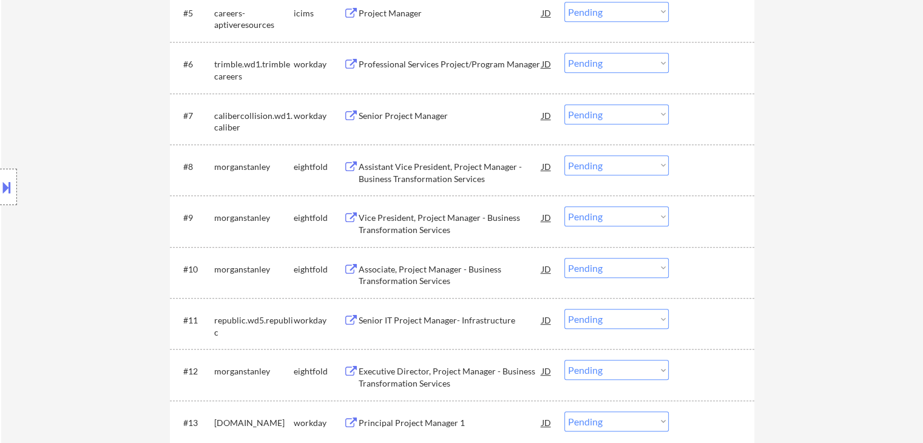
click at [80, 187] on div "Location Inclusions: [GEOGRAPHIC_DATA], [GEOGRAPHIC_DATA] [GEOGRAPHIC_DATA], [G…" at bounding box center [108, 187] width 217 height 225
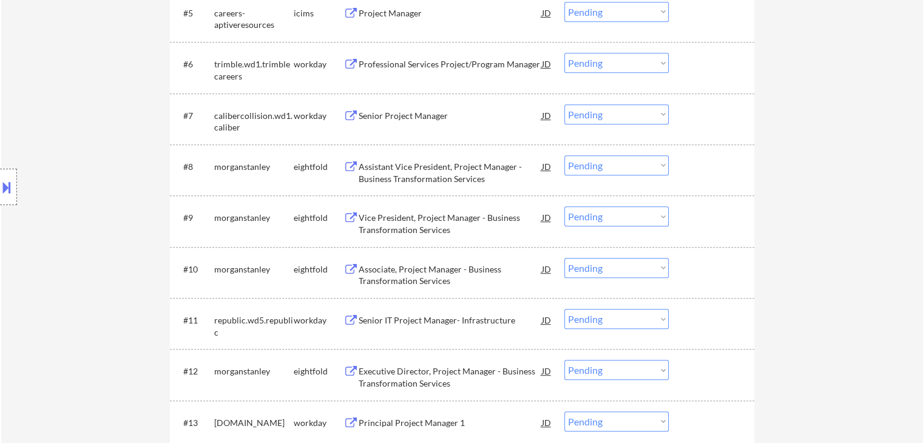
click at [80, 187] on div "Location Inclusions: [GEOGRAPHIC_DATA], [GEOGRAPHIC_DATA] [GEOGRAPHIC_DATA], [G…" at bounding box center [108, 187] width 217 height 225
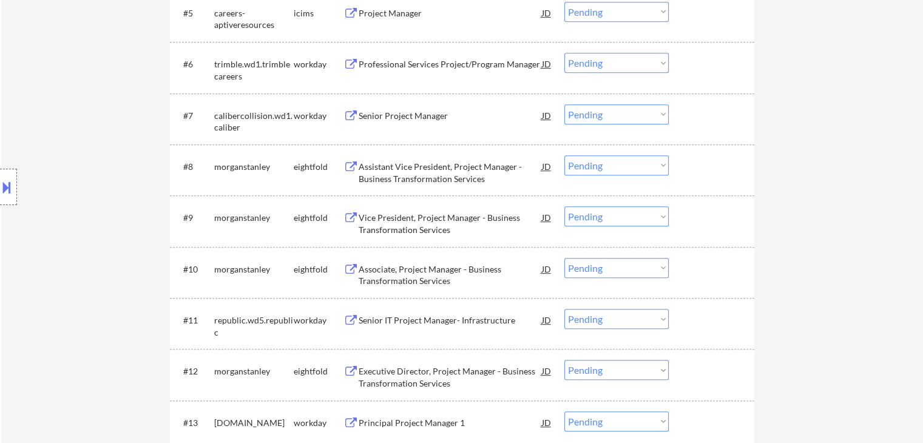
click at [80, 187] on div "Location Inclusions: [GEOGRAPHIC_DATA], [GEOGRAPHIC_DATA] [GEOGRAPHIC_DATA], [G…" at bounding box center [108, 187] width 217 height 225
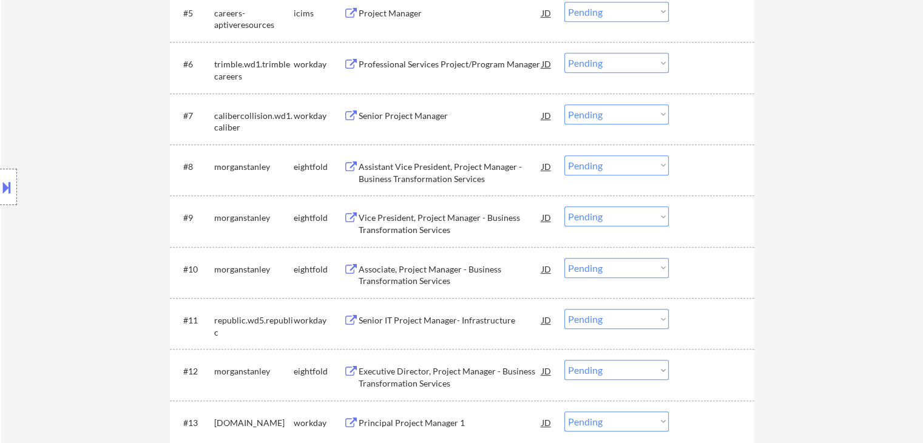
click at [80, 187] on div "Location Inclusions: [GEOGRAPHIC_DATA], [GEOGRAPHIC_DATA] [GEOGRAPHIC_DATA], [G…" at bounding box center [108, 187] width 217 height 225
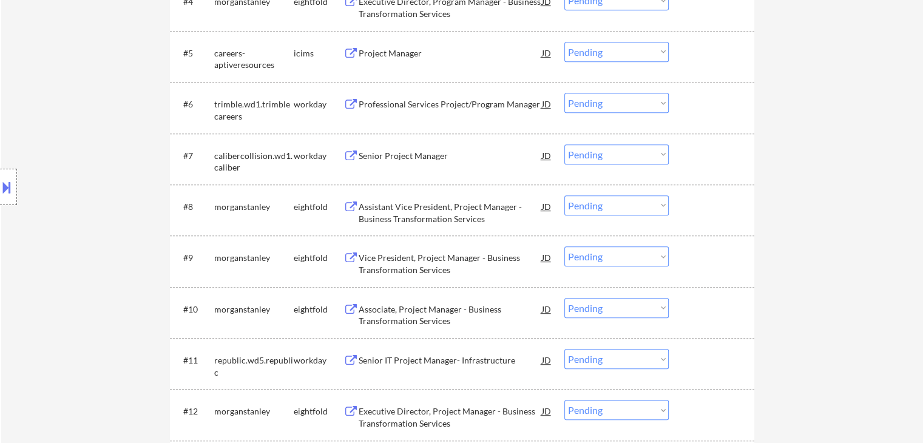
scroll to position [546, 0]
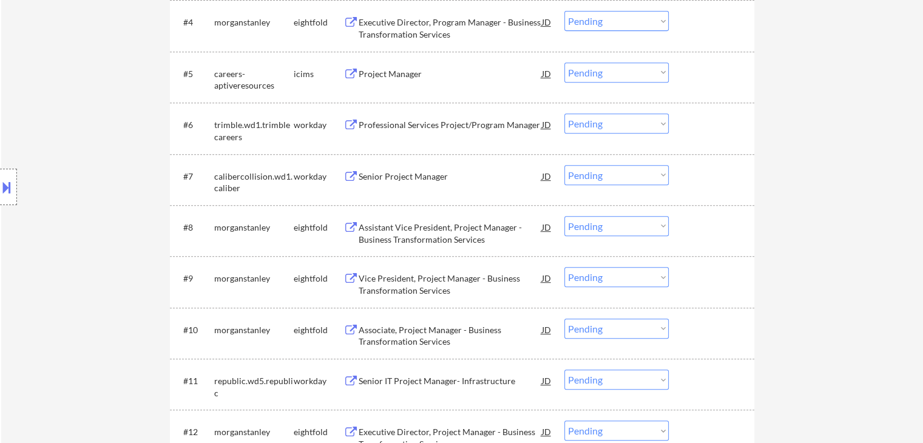
click at [75, 171] on div "Location Inclusions: [GEOGRAPHIC_DATA], [GEOGRAPHIC_DATA] [GEOGRAPHIC_DATA], [G…" at bounding box center [108, 187] width 217 height 225
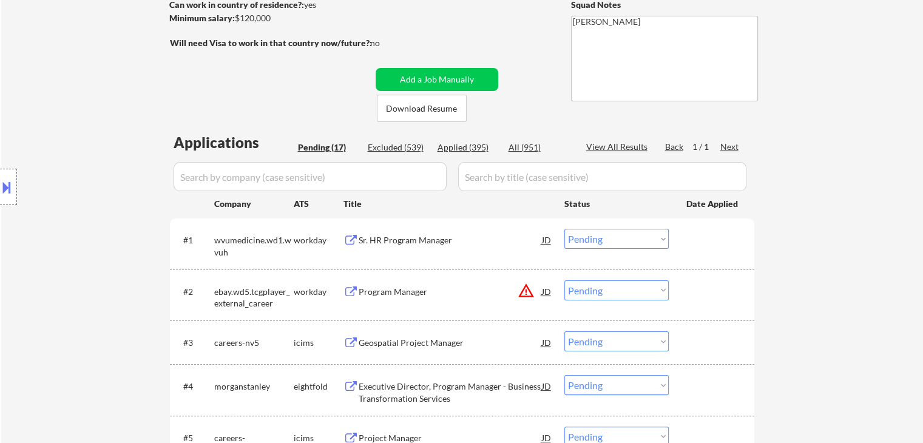
scroll to position [364, 0]
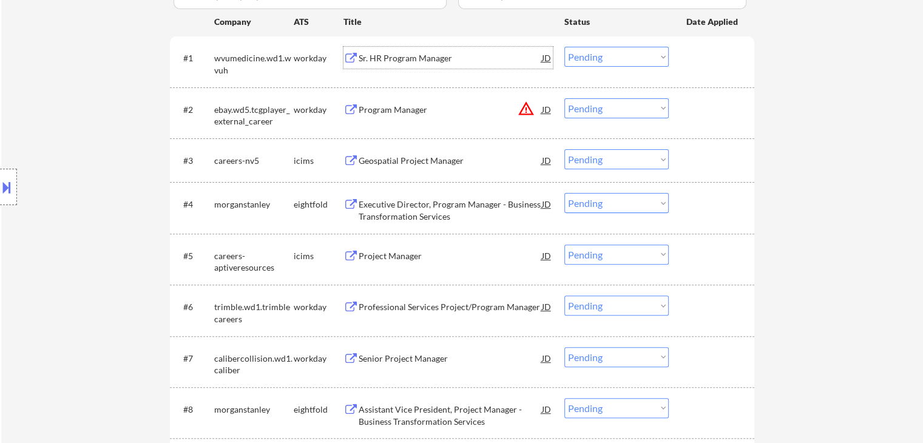
click at [410, 54] on div "Sr. HR Program Manager" at bounding box center [450, 58] width 183 height 12
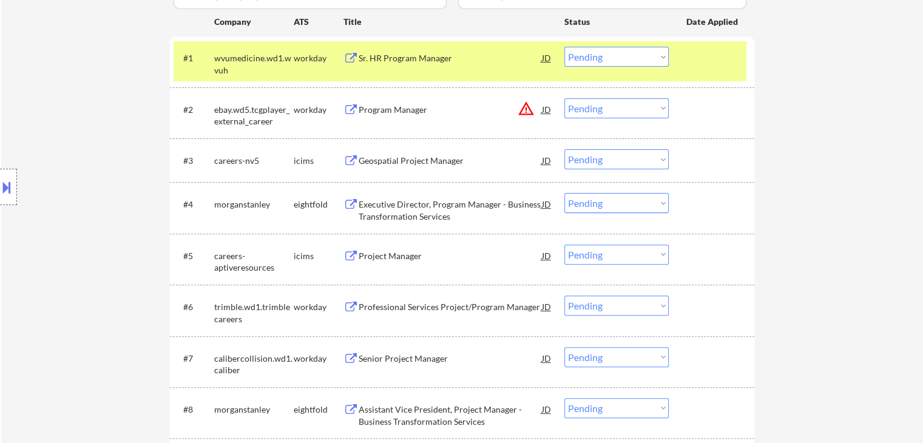
click at [404, 106] on div "Program Manager" at bounding box center [450, 110] width 183 height 12
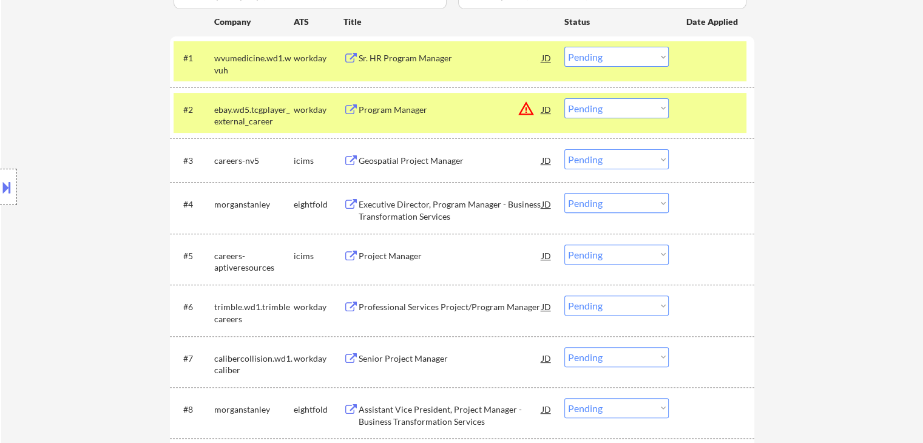
click at [402, 163] on div "Geospatial Project Manager" at bounding box center [450, 161] width 183 height 12
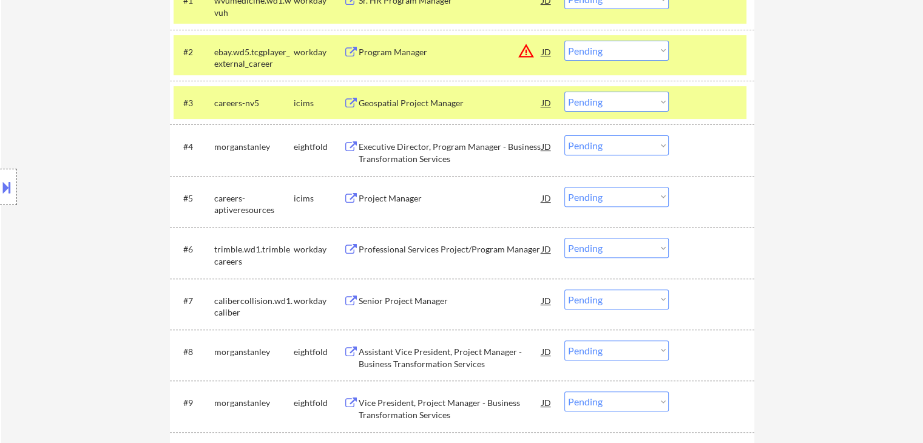
scroll to position [425, 0]
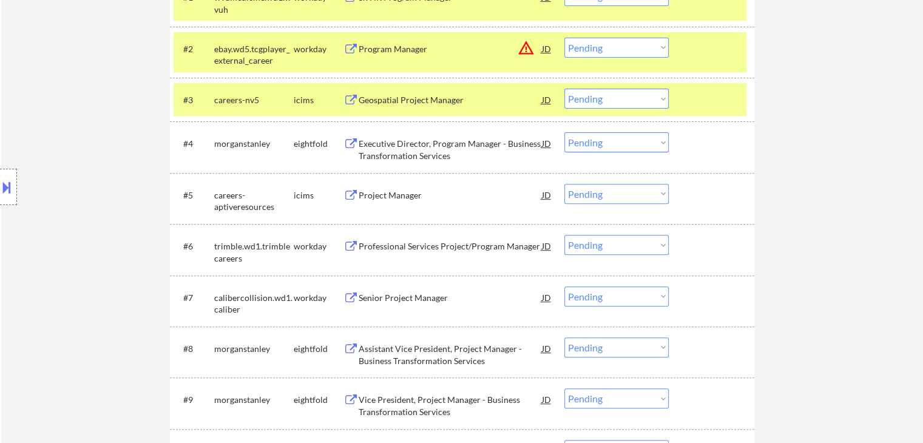
click at [395, 148] on div "Executive Director, Program Manager - Business Transformation Services" at bounding box center [450, 150] width 183 height 24
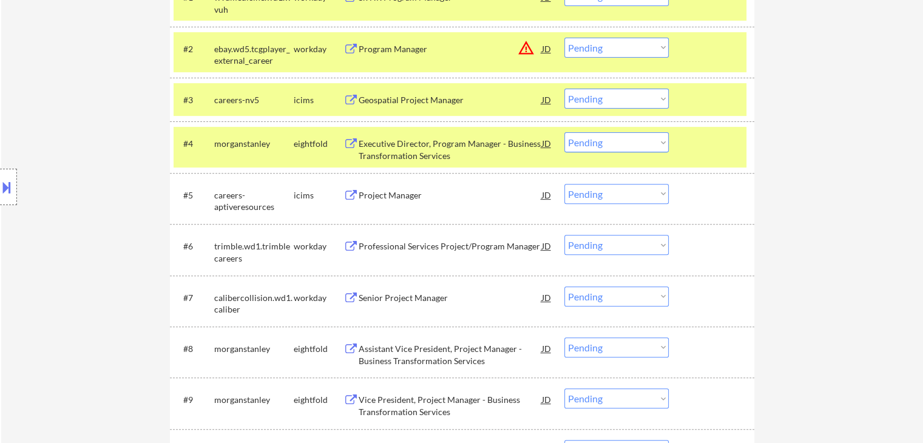
click at [381, 191] on div "Project Manager" at bounding box center [450, 195] width 183 height 12
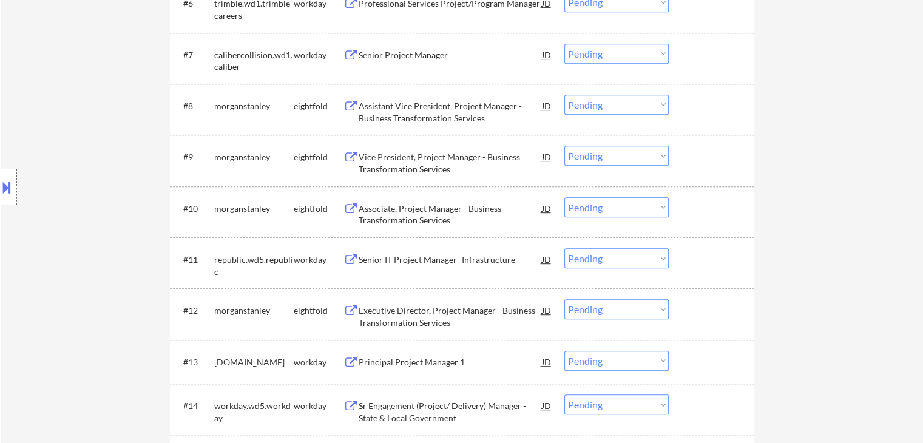
scroll to position [607, 0]
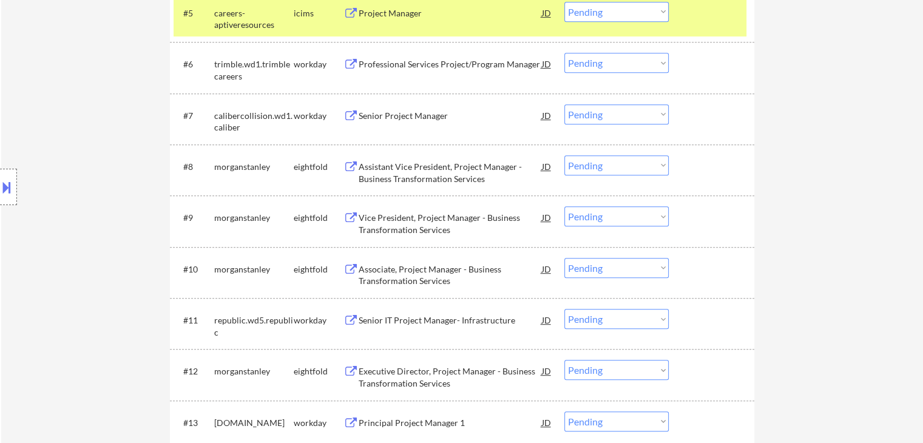
drag, startPoint x: 381, startPoint y: 62, endPoint x: 391, endPoint y: 110, distance: 49.5
click at [382, 62] on div "Professional Services Project/Program Manager" at bounding box center [450, 64] width 183 height 12
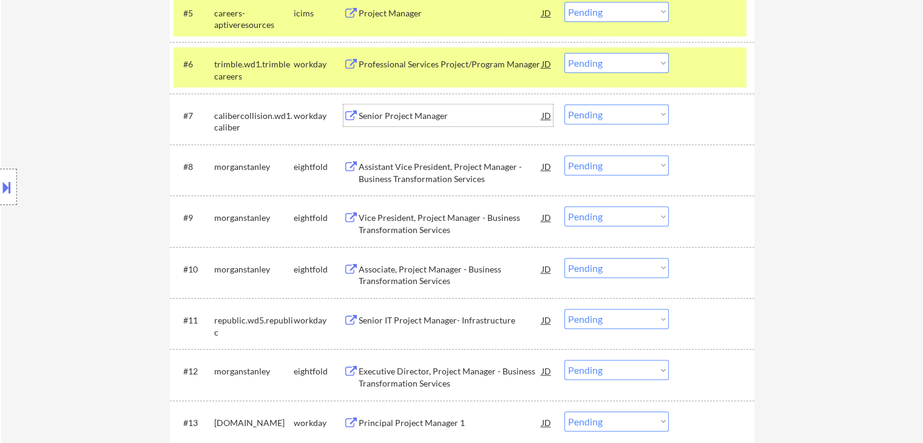
click at [390, 120] on div "Senior Project Manager" at bounding box center [450, 116] width 183 height 12
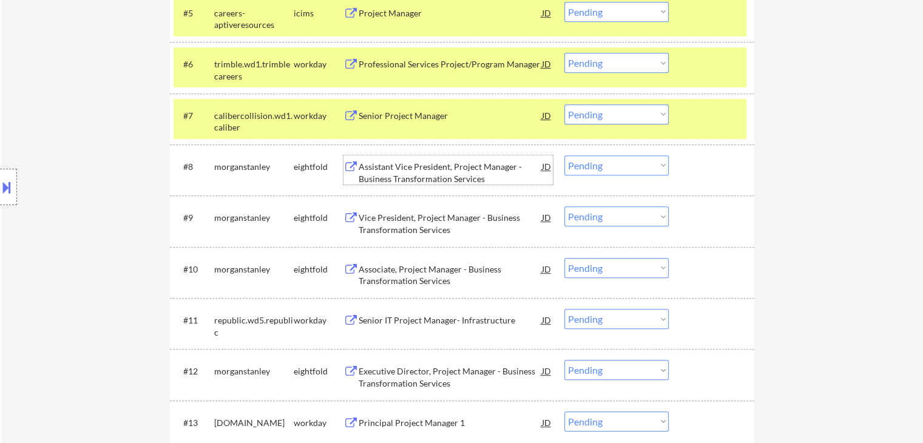
click at [398, 166] on div "Assistant Vice President, Project Manager - Business Transformation Services" at bounding box center [450, 173] width 183 height 24
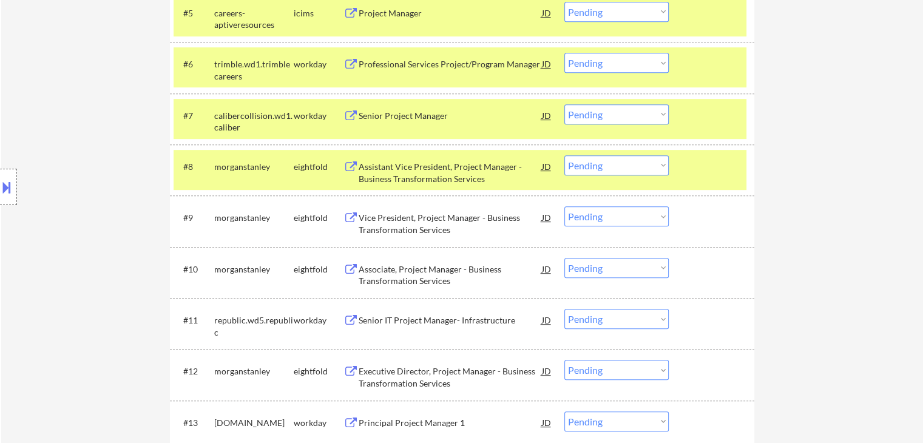
click at [385, 222] on div "Vice President, Project Manager - Business Transformation Services" at bounding box center [450, 224] width 183 height 24
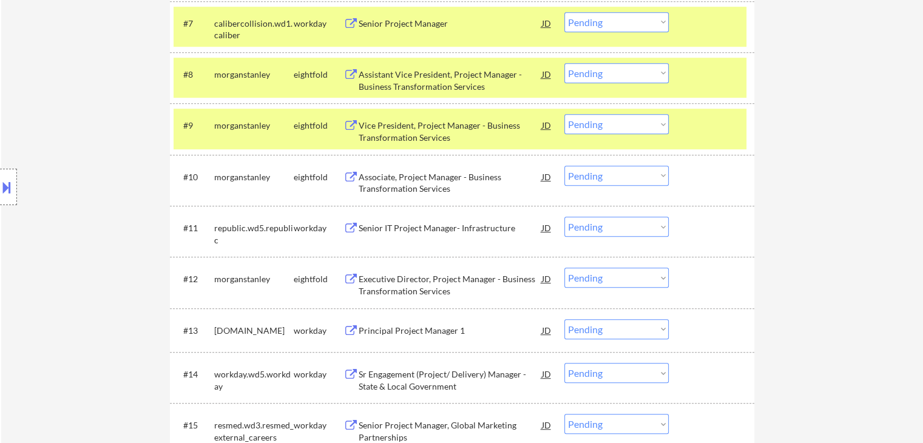
scroll to position [789, 0]
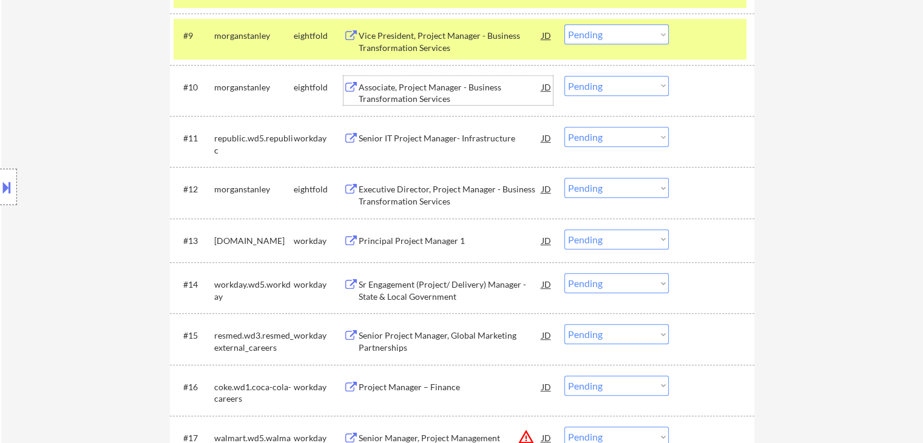
click at [383, 90] on div "Associate, Project Manager - Business Transformation Services" at bounding box center [450, 93] width 183 height 24
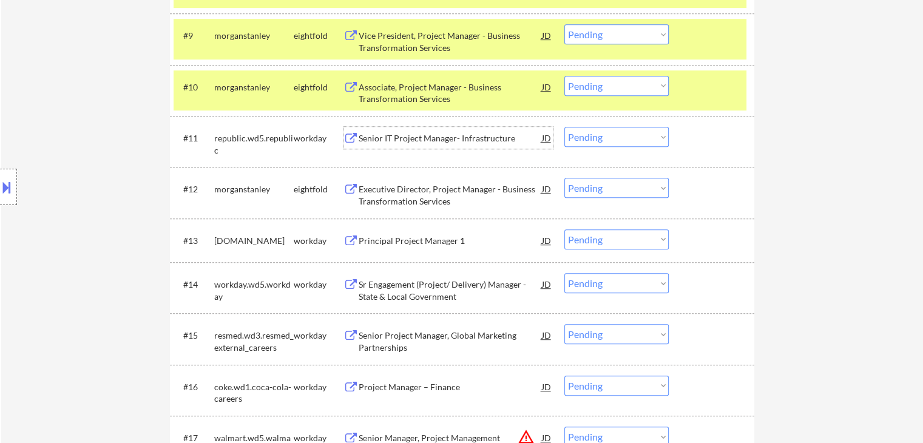
click at [393, 134] on div "Senior IT Project Manager- Infrastructure" at bounding box center [450, 138] width 183 height 12
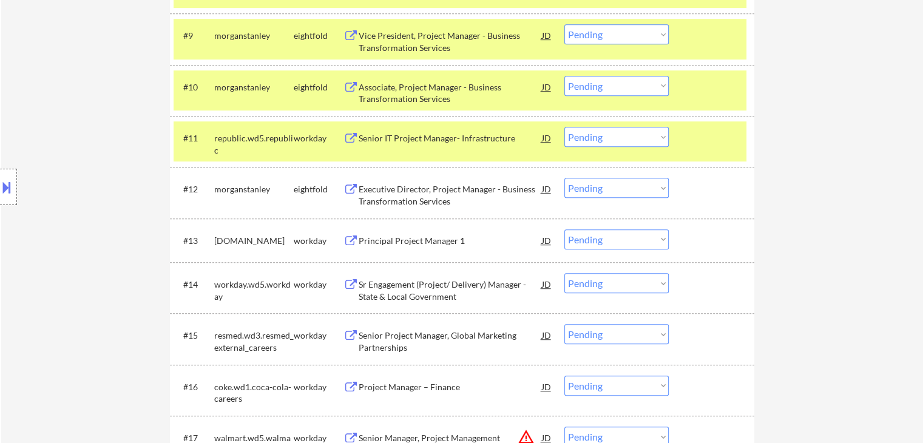
click at [392, 183] on div "Executive Director, Project Manager - Business Transformation Services" at bounding box center [450, 195] width 183 height 24
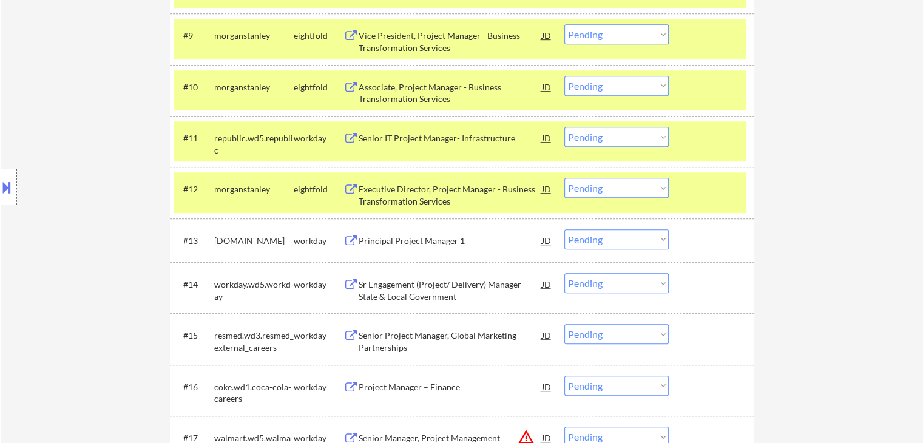
click at [386, 229] on div "Principal Project Manager 1" at bounding box center [450, 240] width 183 height 22
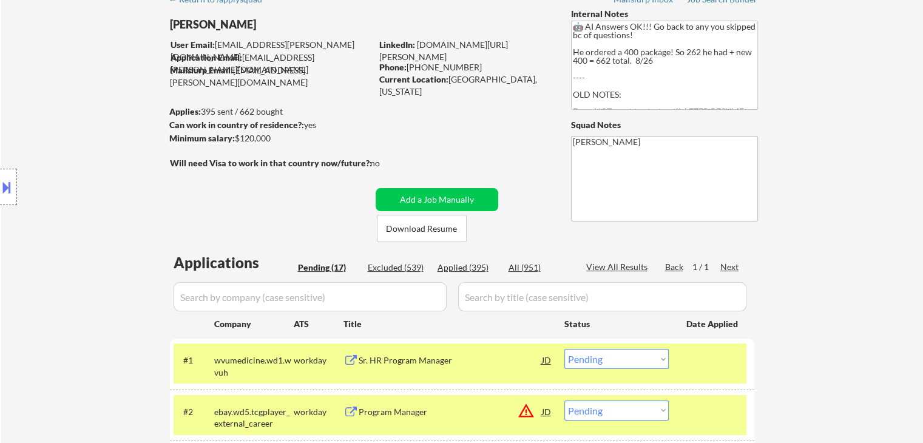
scroll to position [0, 0]
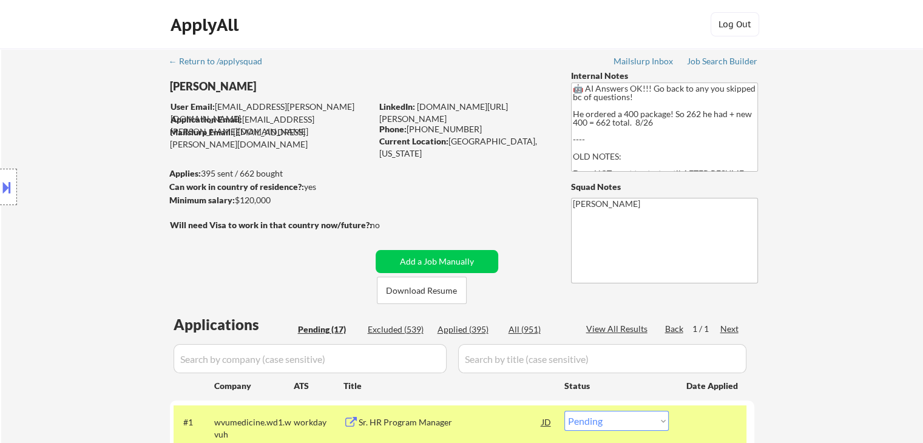
click at [93, 144] on div "Location Inclusions: [GEOGRAPHIC_DATA], [GEOGRAPHIC_DATA] [GEOGRAPHIC_DATA], [G…" at bounding box center [108, 187] width 217 height 225
click at [95, 131] on div "Location Inclusions: [GEOGRAPHIC_DATA], [GEOGRAPHIC_DATA] [GEOGRAPHIC_DATA], [G…" at bounding box center [108, 187] width 217 height 225
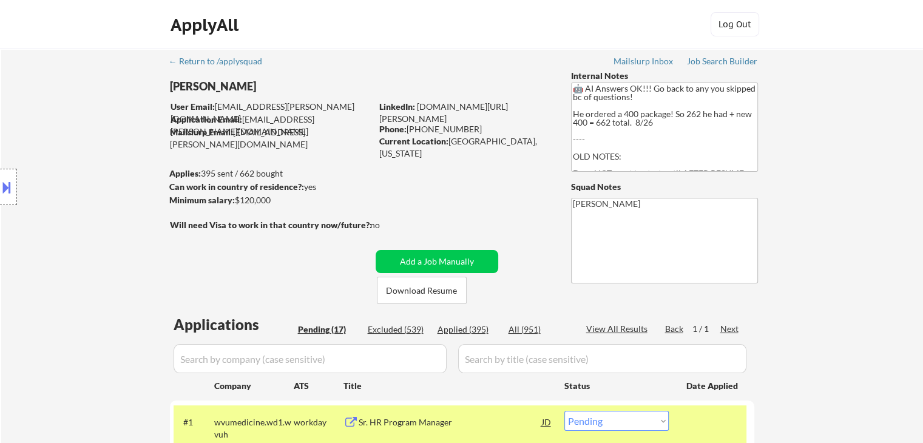
click at [95, 131] on div "Location Inclusions: [GEOGRAPHIC_DATA], [GEOGRAPHIC_DATA] [GEOGRAPHIC_DATA], [G…" at bounding box center [108, 187] width 217 height 225
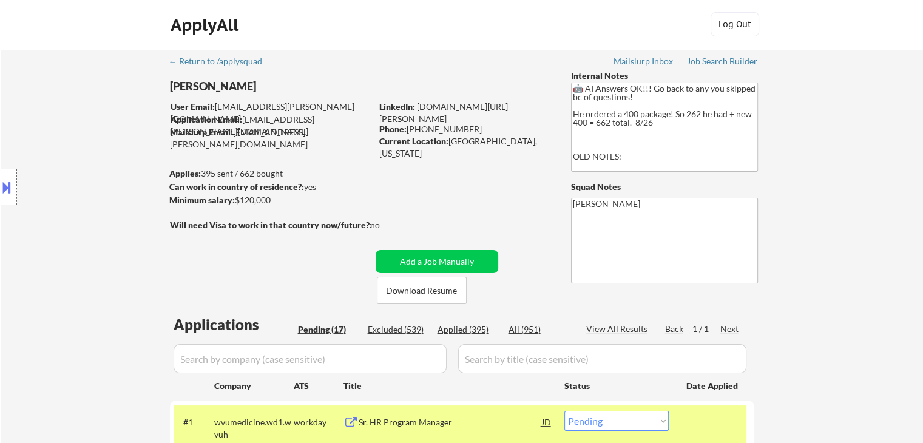
click at [95, 131] on div "Location Inclusions: [GEOGRAPHIC_DATA], [GEOGRAPHIC_DATA] [GEOGRAPHIC_DATA], [G…" at bounding box center [108, 187] width 217 height 225
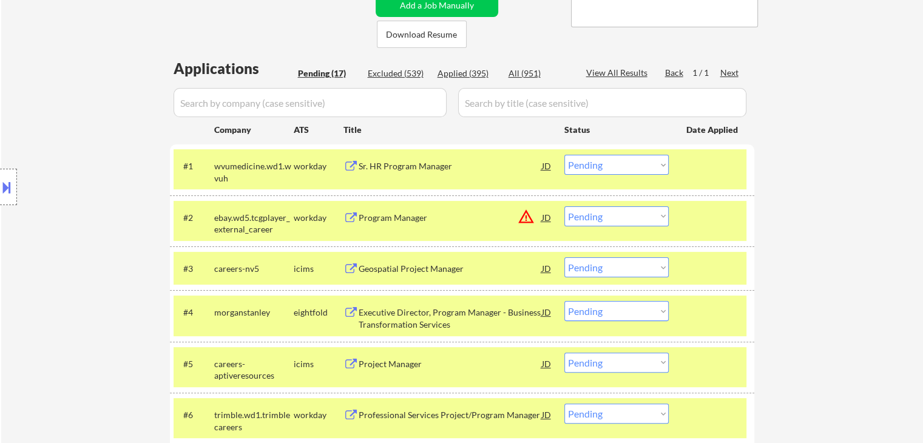
scroll to position [304, 0]
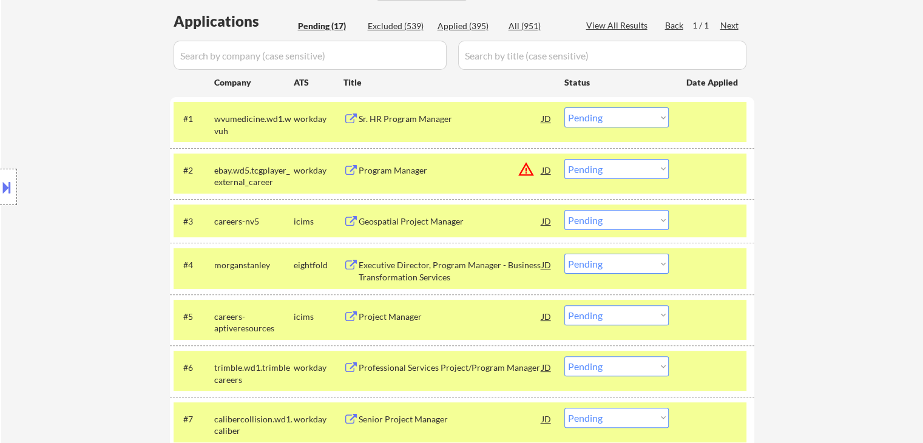
click at [598, 117] on select "Choose an option... Pending Applied Excluded (Questions) Excluded (Expired) Exc…" at bounding box center [617, 117] width 104 height 20
click at [565, 107] on select "Choose an option... Pending Applied Excluded (Questions) Excluded (Expired) Exc…" at bounding box center [617, 117] width 104 height 20
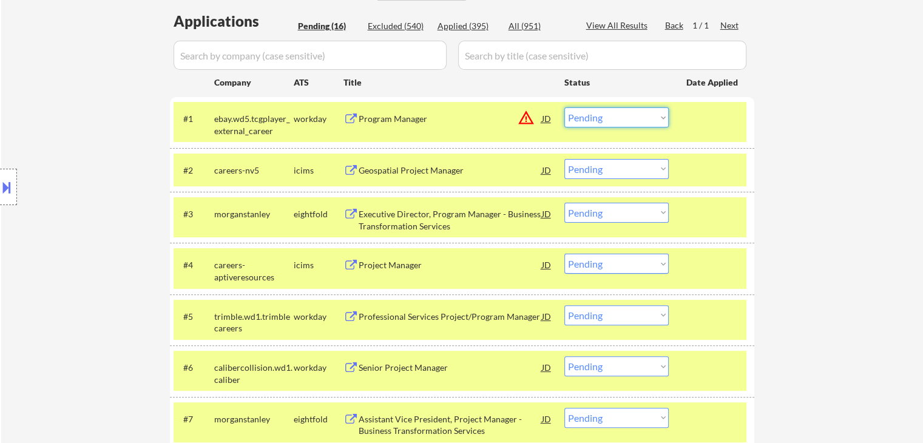
click at [638, 117] on select "Choose an option... Pending Applied Excluded (Questions) Excluded (Expired) Exc…" at bounding box center [617, 117] width 104 height 20
click at [565, 107] on select "Choose an option... Pending Applied Excluded (Questions) Excluded (Expired) Exc…" at bounding box center [617, 117] width 104 height 20
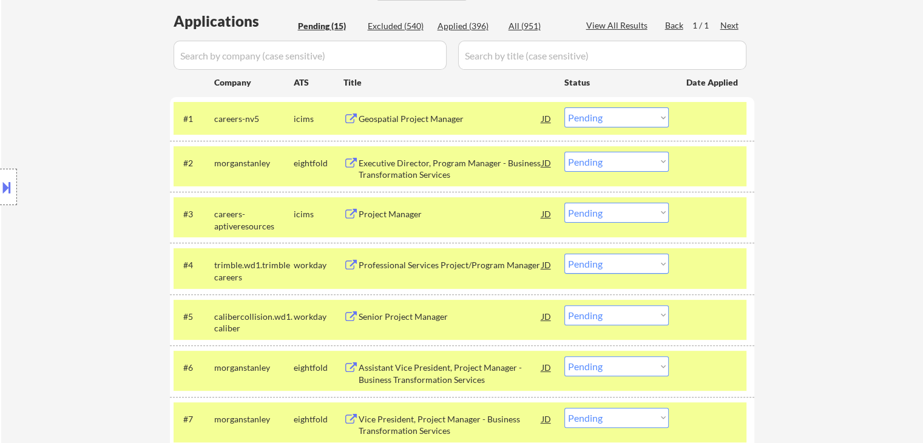
click at [621, 115] on select "Choose an option... Pending Applied Excluded (Questions) Excluded (Expired) Exc…" at bounding box center [617, 117] width 104 height 20
click at [565, 107] on select "Choose an option... Pending Applied Excluded (Questions) Excluded (Expired) Exc…" at bounding box center [617, 117] width 104 height 20
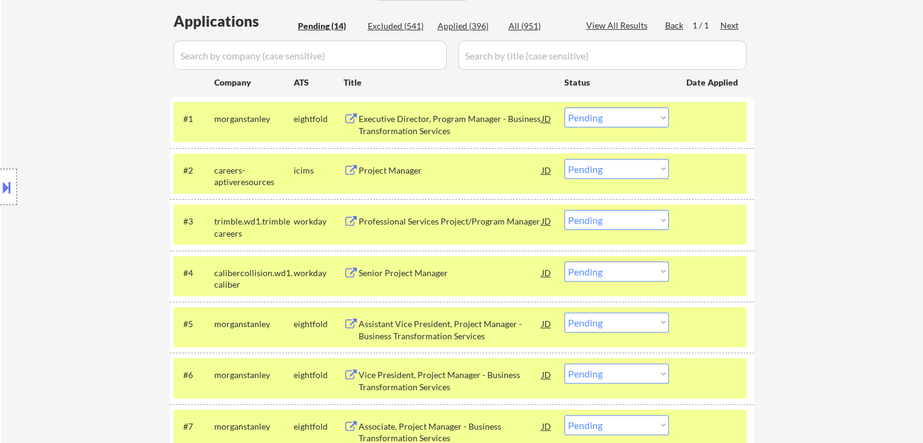
drag, startPoint x: 596, startPoint y: 120, endPoint x: 597, endPoint y: 126, distance: 6.2
click at [596, 120] on select "Choose an option... Pending Applied Excluded (Questions) Excluded (Expired) Exc…" at bounding box center [617, 117] width 104 height 20
click at [565, 107] on select "Choose an option... Pending Applied Excluded (Questions) Excluded (Expired) Exc…" at bounding box center [617, 117] width 104 height 20
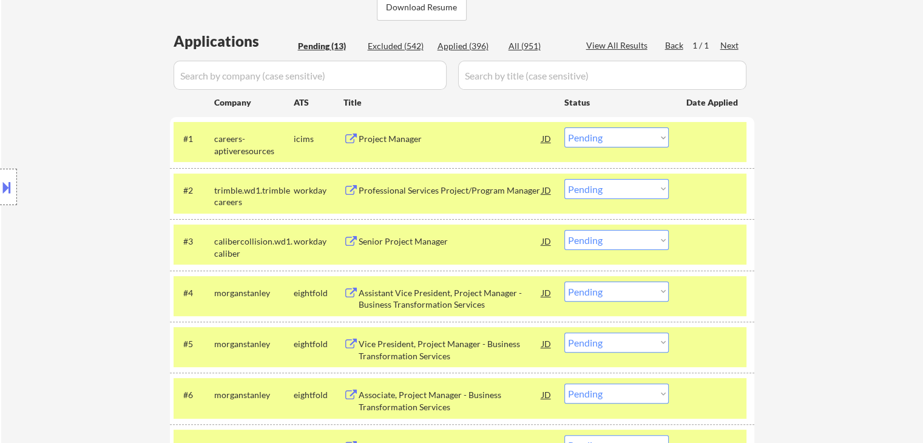
scroll to position [182, 0]
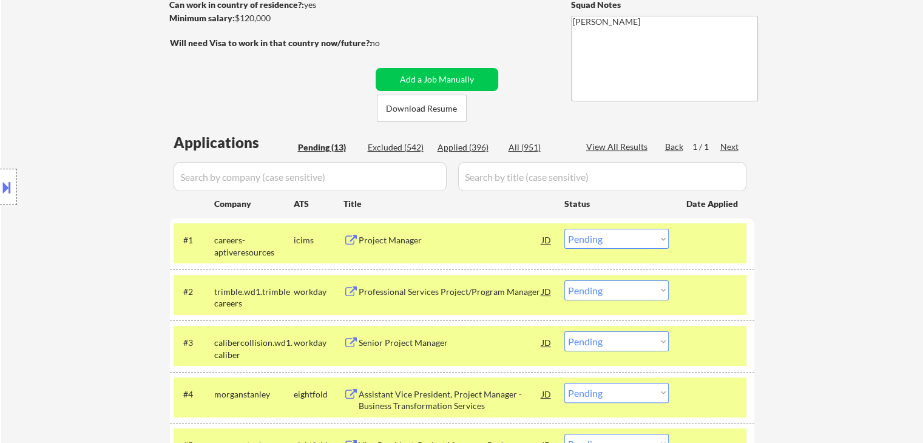
drag, startPoint x: 628, startPoint y: 242, endPoint x: 628, endPoint y: 248, distance: 6.7
click at [628, 242] on select "Choose an option... Pending Applied Excluded (Questions) Excluded (Expired) Exc…" at bounding box center [617, 239] width 104 height 20
click at [565, 229] on select "Choose an option... Pending Applied Excluded (Questions) Excluded (Expired) Exc…" at bounding box center [617, 239] width 104 height 20
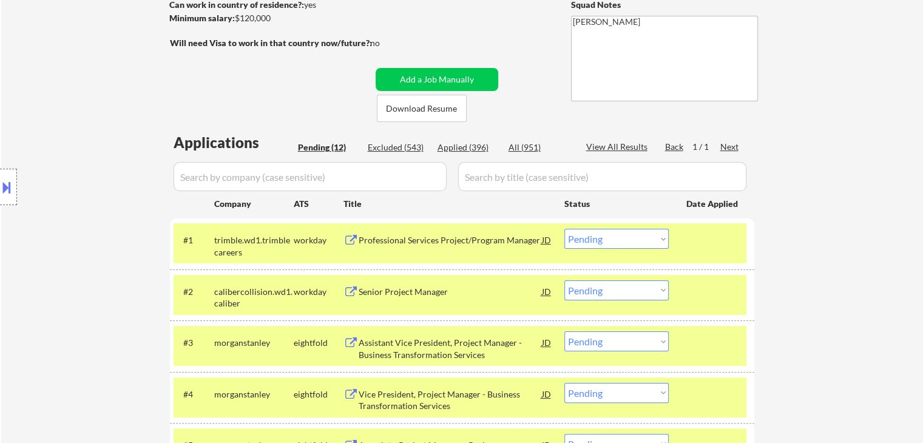
click at [621, 242] on select "Choose an option... Pending Applied Excluded (Questions) Excluded (Expired) Exc…" at bounding box center [617, 239] width 104 height 20
click at [565, 229] on select "Choose an option... Pending Applied Excluded (Questions) Excluded (Expired) Exc…" at bounding box center [617, 239] width 104 height 20
click at [617, 239] on select "Choose an option... Pending Applied Excluded (Questions) Excluded (Expired) Exc…" at bounding box center [617, 239] width 104 height 20
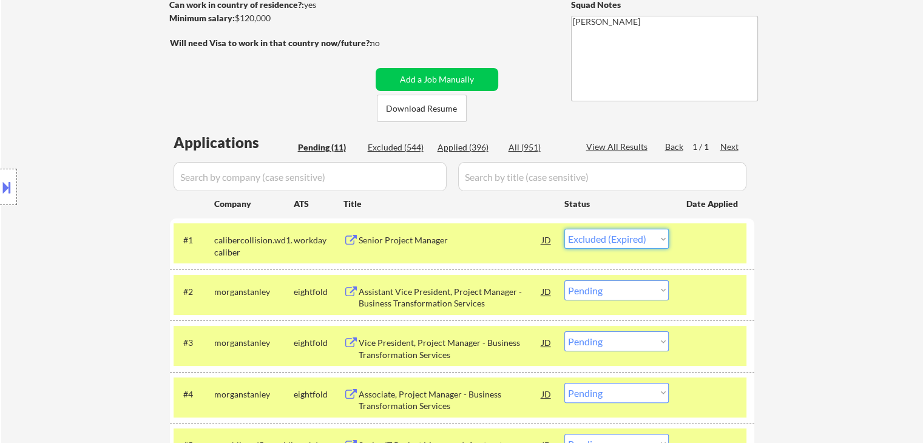
click at [565, 229] on select "Choose an option... Pending Applied Excluded (Questions) Excluded (Expired) Exc…" at bounding box center [617, 239] width 104 height 20
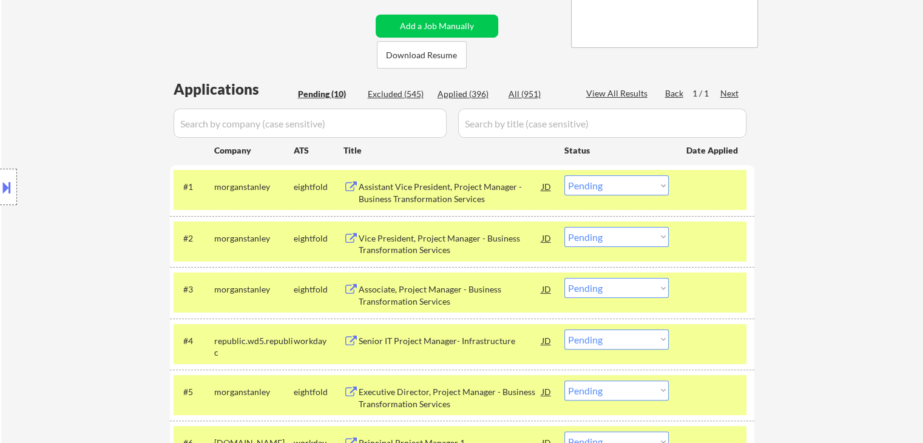
scroll to position [304, 0]
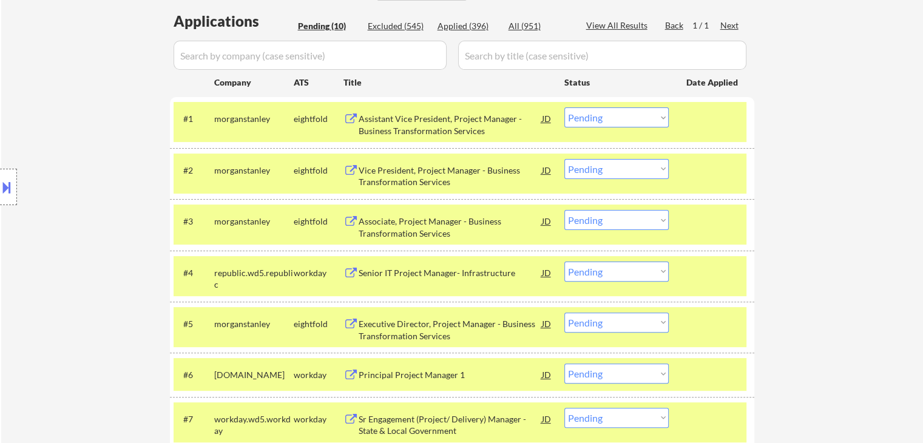
drag, startPoint x: 635, startPoint y: 117, endPoint x: 633, endPoint y: 123, distance: 6.5
click at [635, 117] on select "Choose an option... Pending Applied Excluded (Questions) Excluded (Expired) Exc…" at bounding box center [617, 117] width 104 height 20
select select ""excluded__bad_match_""
click at [565, 107] on select "Choose an option... Pending Applied Excluded (Questions) Excluded (Expired) Exc…" at bounding box center [617, 117] width 104 height 20
click at [631, 159] on select "Choose an option... Pending Applied Excluded (Questions) Excluded (Expired) Exc…" at bounding box center [617, 169] width 104 height 20
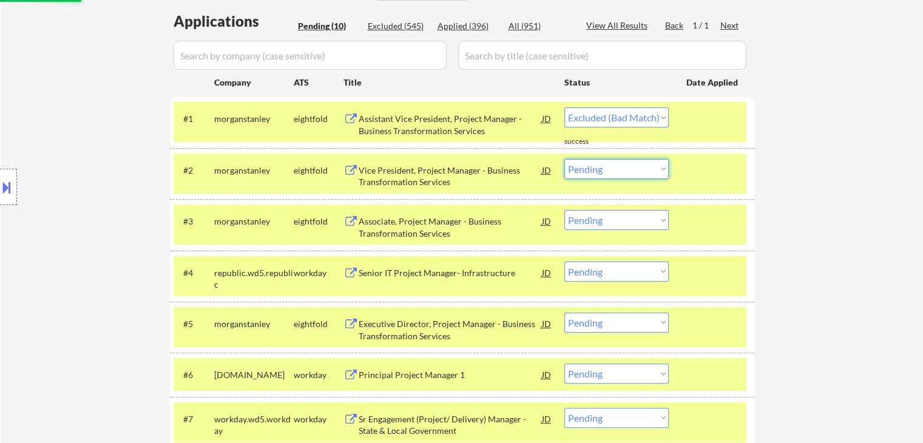
select select ""excluded__bad_match_""
click at [565, 159] on select "Choose an option... Pending Applied Excluded (Questions) Excluded (Expired) Exc…" at bounding box center [617, 169] width 104 height 20
click at [628, 224] on select "Choose an option... Pending Applied Excluded (Questions) Excluded (Expired) Exc…" at bounding box center [617, 220] width 104 height 20
select select ""pending""
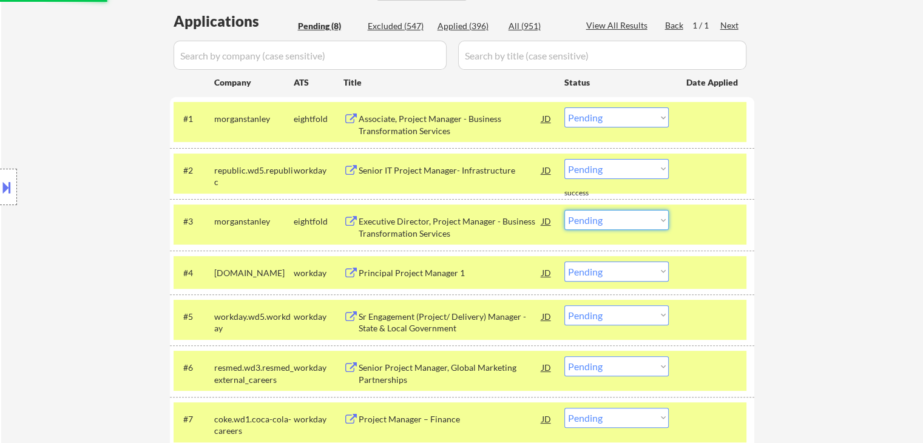
click at [840, 149] on div "← Return to /applysquad Mailslurp Inbox Job Search Builder [PERSON_NAME] User E…" at bounding box center [462, 149] width 922 height 808
click at [620, 118] on select "Choose an option... Pending Applied Excluded (Questions) Excluded (Expired) Exc…" at bounding box center [617, 117] width 104 height 20
click at [565, 107] on select "Choose an option... Pending Applied Excluded (Questions) Excluded (Expired) Exc…" at bounding box center [617, 117] width 104 height 20
click at [830, 169] on div "← Return to /applysquad Mailslurp Inbox Job Search Builder [PERSON_NAME] User E…" at bounding box center [462, 149] width 922 height 808
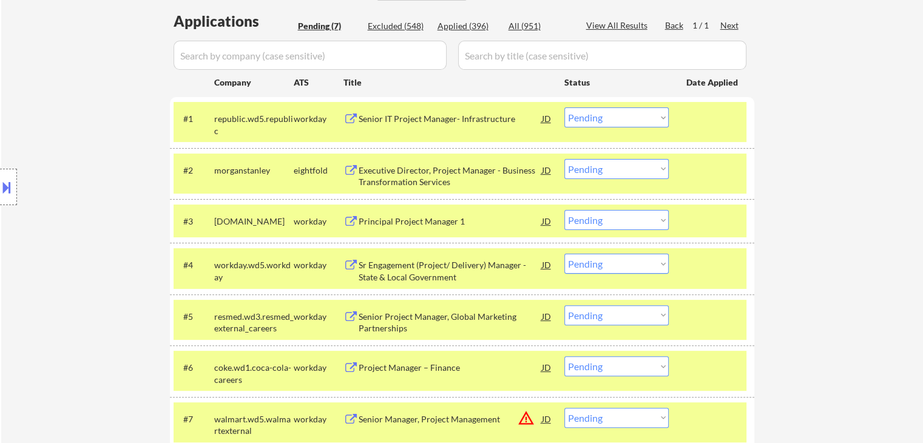
click at [46, 178] on div "Location Inclusions: [GEOGRAPHIC_DATA], [GEOGRAPHIC_DATA] [GEOGRAPHIC_DATA], [G…" at bounding box center [108, 187] width 217 height 225
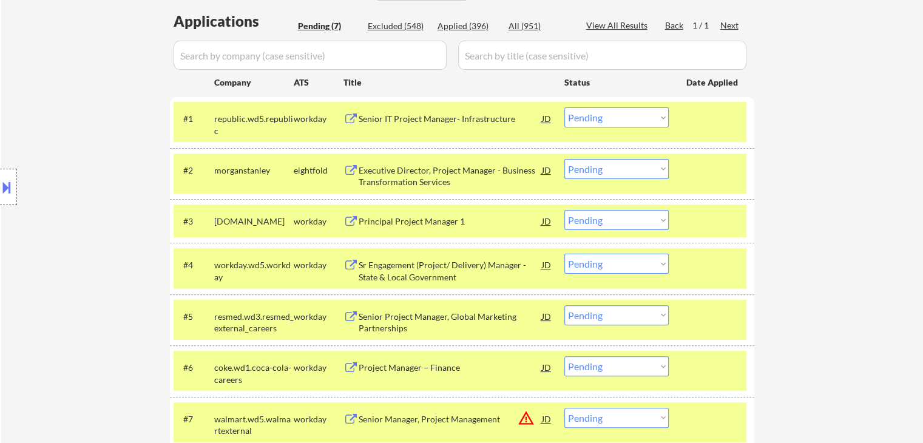
click at [46, 178] on div "Location Inclusions: [GEOGRAPHIC_DATA], [GEOGRAPHIC_DATA] [GEOGRAPHIC_DATA], [G…" at bounding box center [108, 187] width 217 height 225
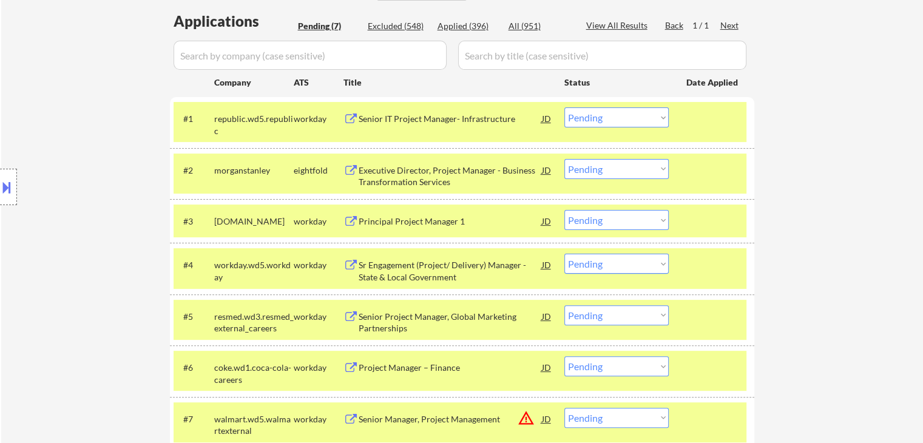
click at [46, 178] on div "Location Inclusions: [GEOGRAPHIC_DATA], [GEOGRAPHIC_DATA] [GEOGRAPHIC_DATA], [G…" at bounding box center [108, 187] width 217 height 225
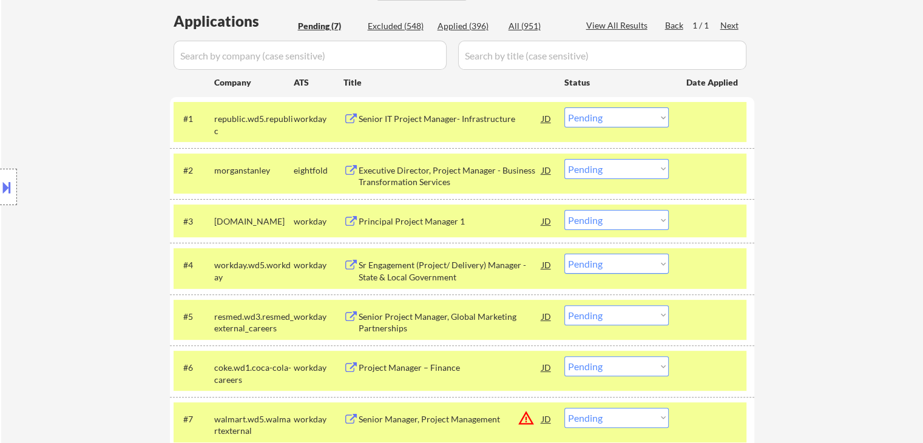
click at [46, 178] on div "Location Inclusions: [GEOGRAPHIC_DATA], [GEOGRAPHIC_DATA] [GEOGRAPHIC_DATA], [G…" at bounding box center [108, 187] width 217 height 225
click at [605, 123] on select "Choose an option... Pending Applied Excluded (Questions) Excluded (Expired) Exc…" at bounding box center [617, 117] width 104 height 20
click at [565, 107] on select "Choose an option... Pending Applied Excluded (Questions) Excluded (Expired) Exc…" at bounding box center [617, 117] width 104 height 20
select select ""pending""
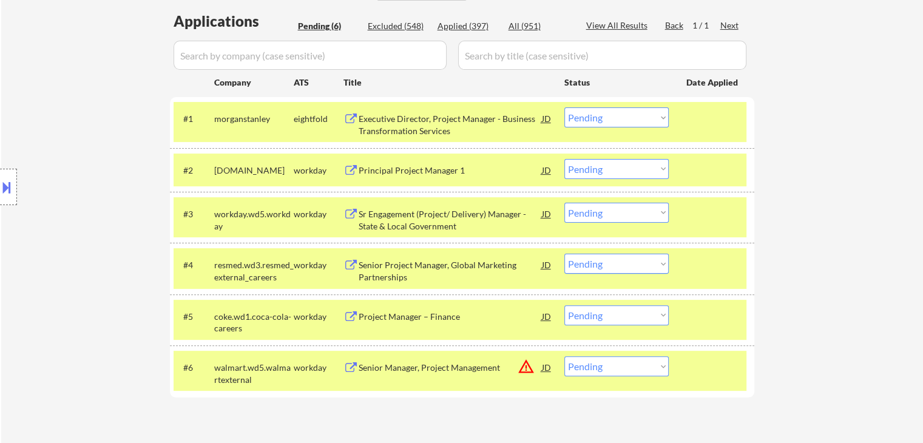
click at [84, 204] on div "Location Inclusions: [GEOGRAPHIC_DATA], [GEOGRAPHIC_DATA] [GEOGRAPHIC_DATA], [G…" at bounding box center [108, 187] width 217 height 225
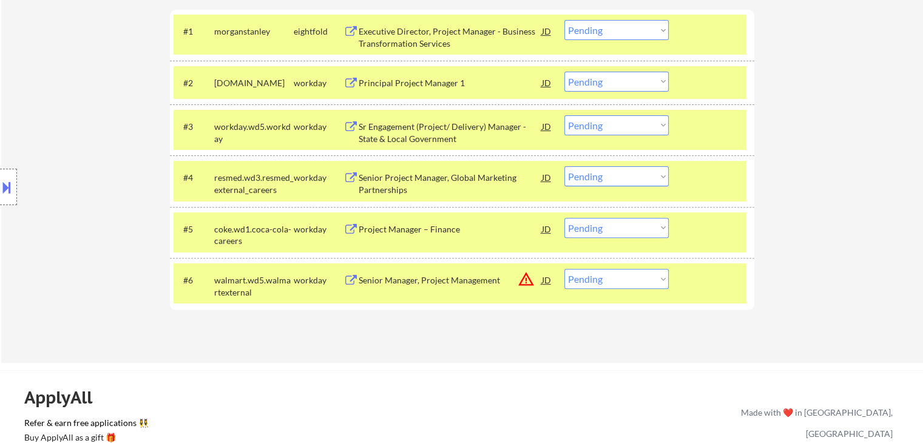
scroll to position [325, 0]
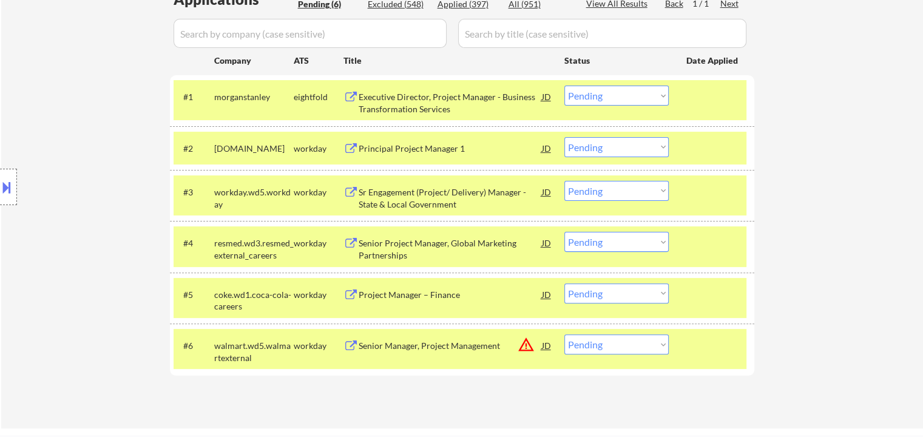
drag, startPoint x: 608, startPoint y: 139, endPoint x: 605, endPoint y: 150, distance: 11.5
click at [608, 141] on select "Choose an option... Pending Applied Excluded (Questions) Excluded (Expired) Exc…" at bounding box center [617, 147] width 104 height 20
click at [565, 137] on select "Choose an option... Pending Applied Excluded (Questions) Excluded (Expired) Exc…" at bounding box center [617, 147] width 104 height 20
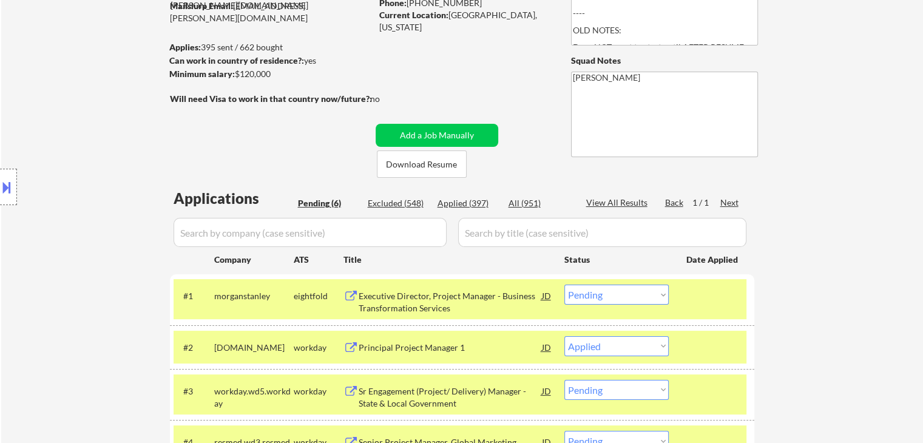
scroll to position [0, 0]
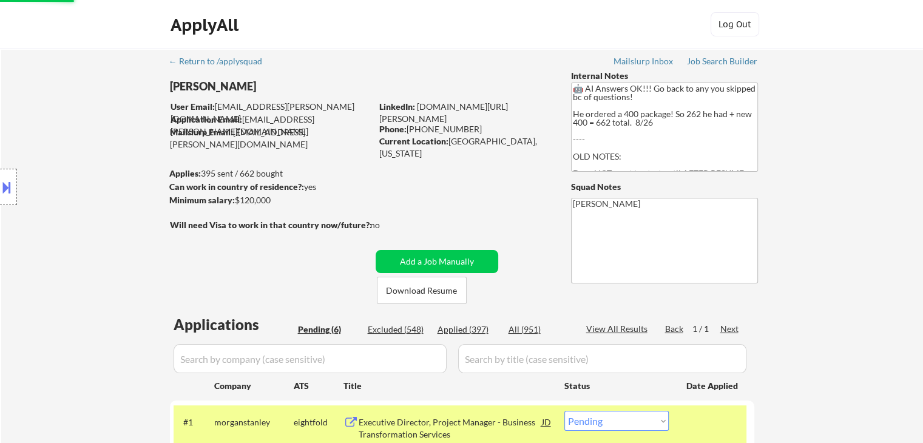
click at [59, 384] on div "← Return to /applysquad Mailslurp Inbox Job Search Builder [PERSON_NAME] User E…" at bounding box center [462, 401] width 922 height 705
select select ""pending""
click at [50, 372] on div "← Return to /applysquad Mailslurp Inbox Job Search Builder [PERSON_NAME] User E…" at bounding box center [462, 379] width 922 height 661
click at [78, 257] on div "Location Inclusions: [GEOGRAPHIC_DATA], [GEOGRAPHIC_DATA] [GEOGRAPHIC_DATA], [G…" at bounding box center [108, 187] width 217 height 225
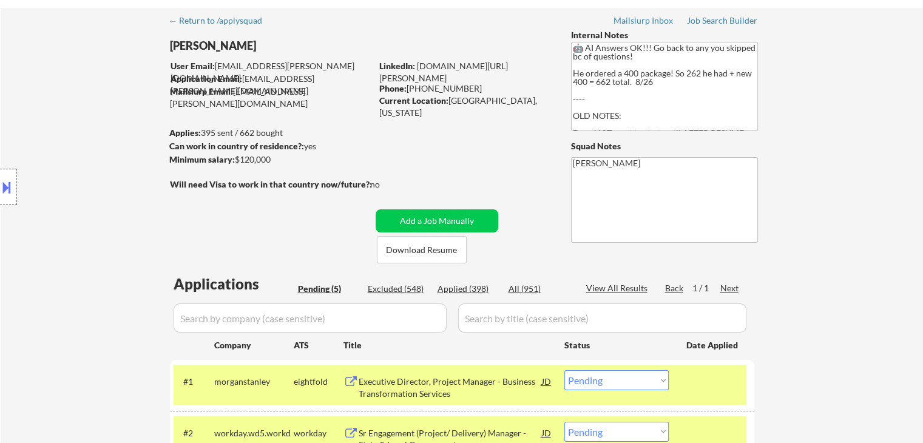
scroll to position [61, 0]
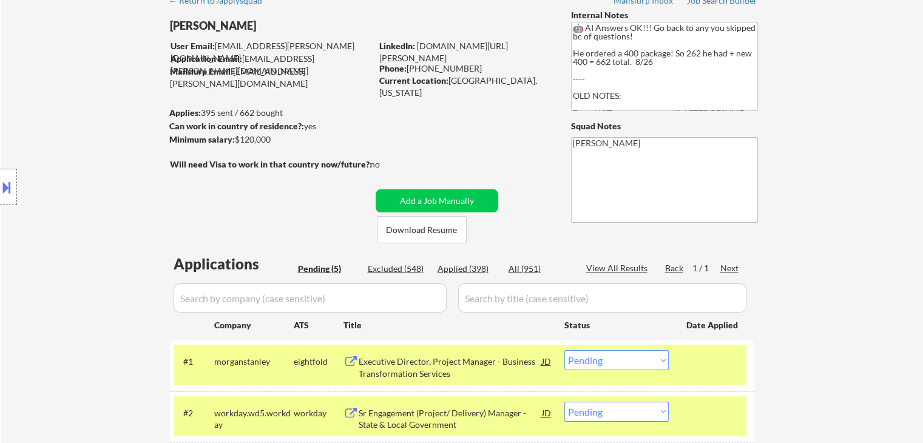
click at [86, 251] on div "Location Inclusions: [GEOGRAPHIC_DATA], [GEOGRAPHIC_DATA] [GEOGRAPHIC_DATA], [G…" at bounding box center [108, 187] width 217 height 225
click at [87, 250] on div "Location Inclusions: [GEOGRAPHIC_DATA], [GEOGRAPHIC_DATA] [GEOGRAPHIC_DATA], [G…" at bounding box center [108, 187] width 217 height 225
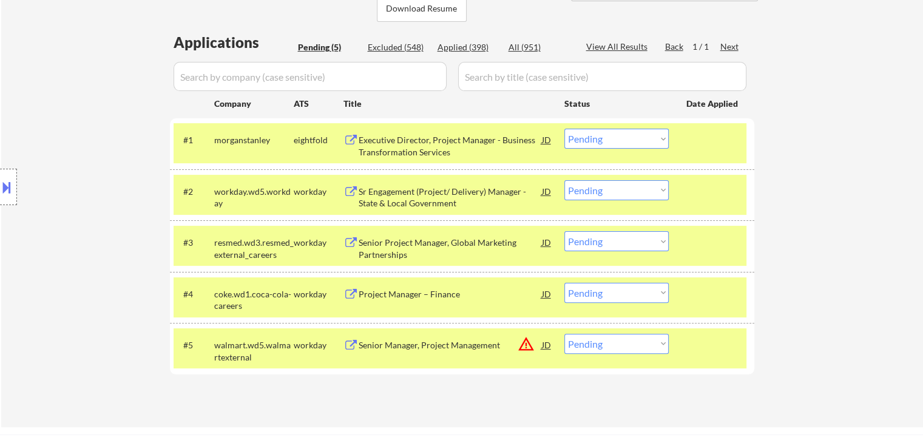
scroll to position [304, 0]
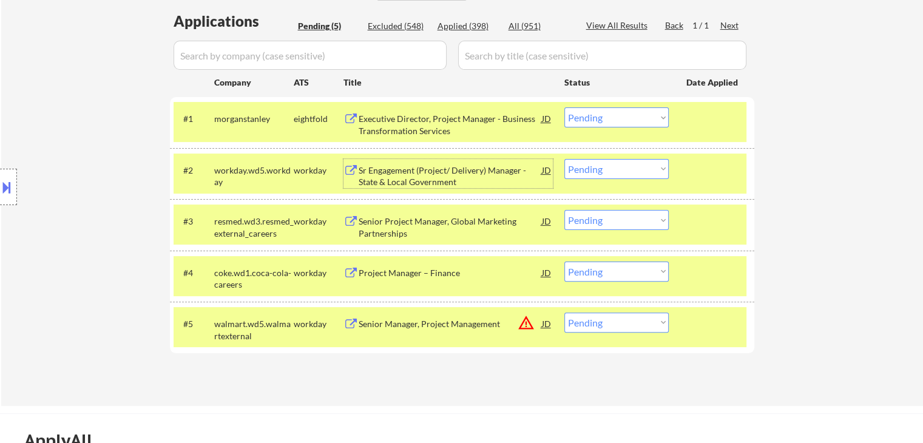
click at [384, 174] on div "Sr Engagement (Project/ Delivery) Manager - State & Local Government" at bounding box center [450, 177] width 183 height 24
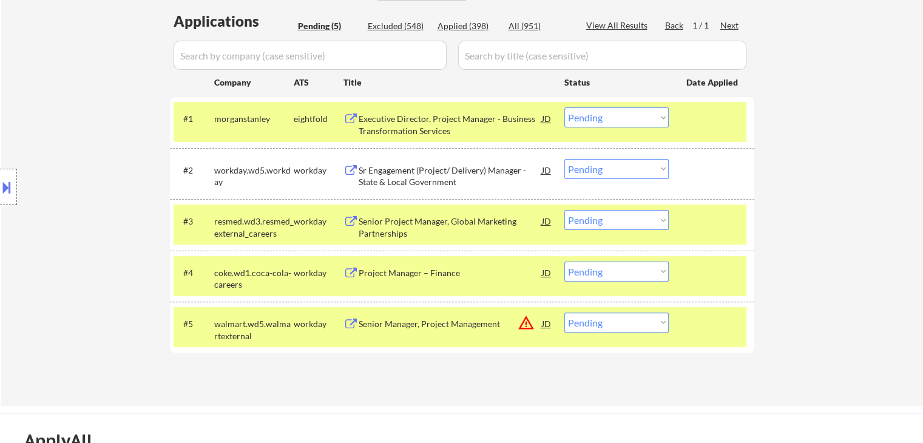
click at [389, 219] on div "Senior Project Manager, Global Marketing Partnerships" at bounding box center [450, 228] width 183 height 24
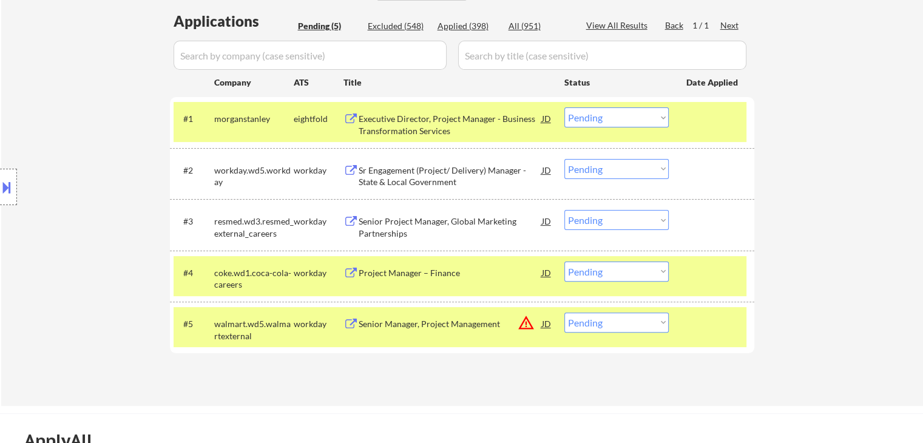
click at [386, 275] on div "Project Manager – Finance" at bounding box center [450, 273] width 183 height 12
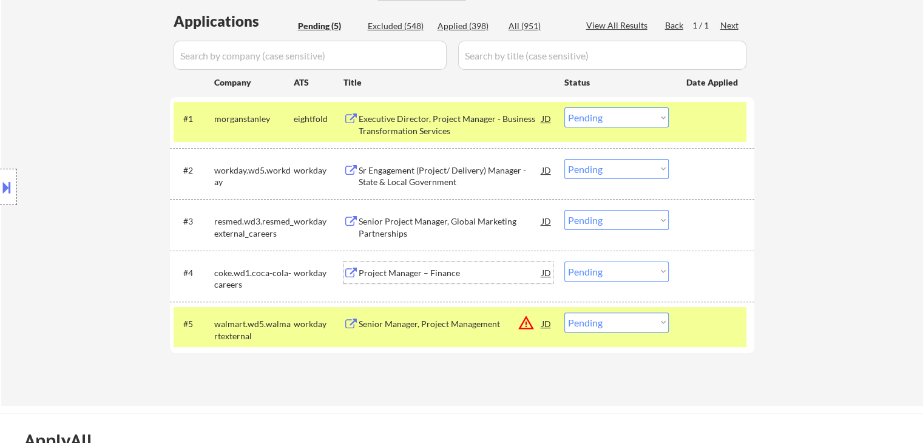
click at [399, 272] on div "Project Manager – Finance" at bounding box center [450, 273] width 183 height 12
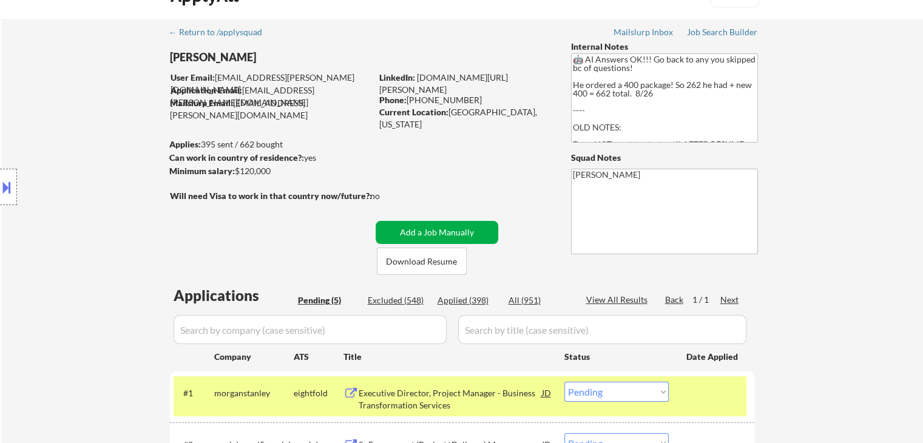
scroll to position [0, 0]
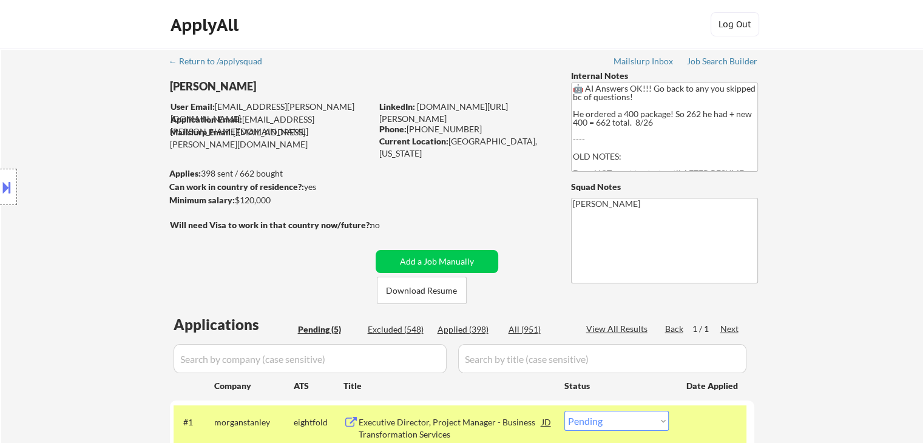
click at [841, 274] on div "← Return to /applysquad Mailslurp Inbox Job Search Builder [PERSON_NAME] User E…" at bounding box center [462, 379] width 922 height 661
drag, startPoint x: 50, startPoint y: 100, endPoint x: 413, endPoint y: 57, distance: 364.9
click at [50, 99] on div "Location Inclusions: [GEOGRAPHIC_DATA], [GEOGRAPHIC_DATA] [GEOGRAPHIC_DATA], [G…" at bounding box center [108, 187] width 217 height 225
